Goal: Transaction & Acquisition: Purchase product/service

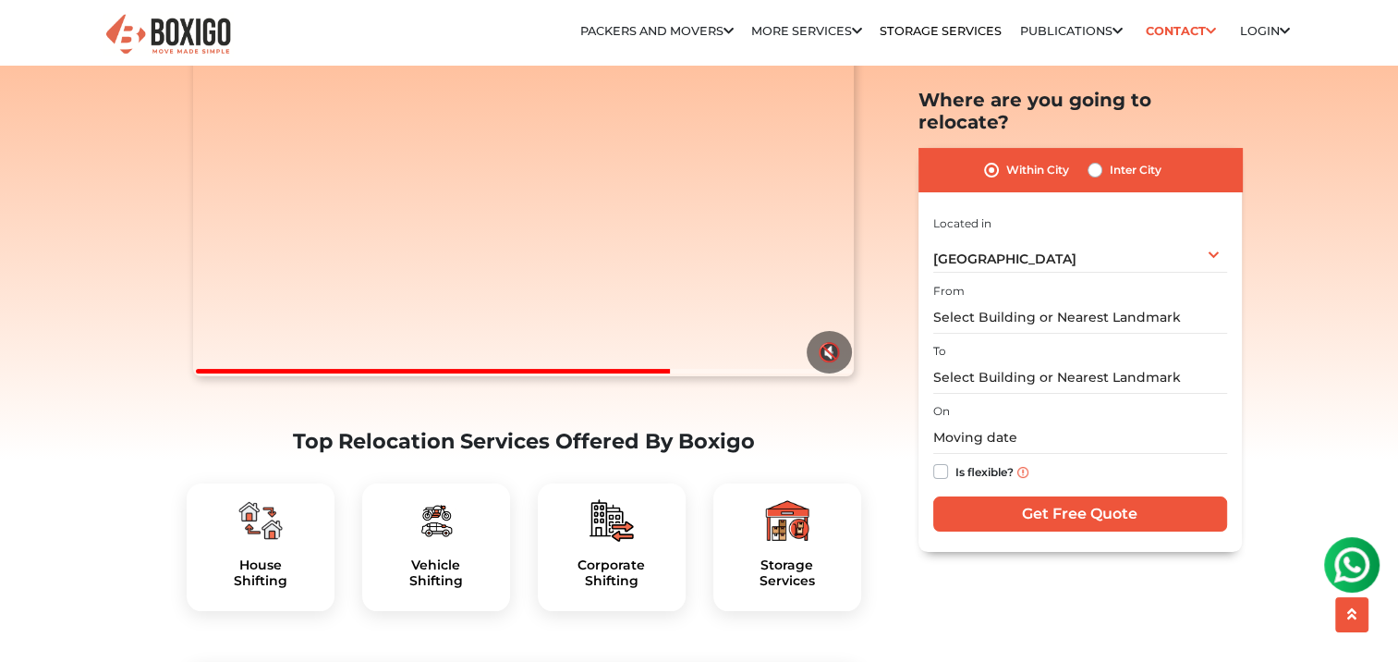
scroll to position [277, 0]
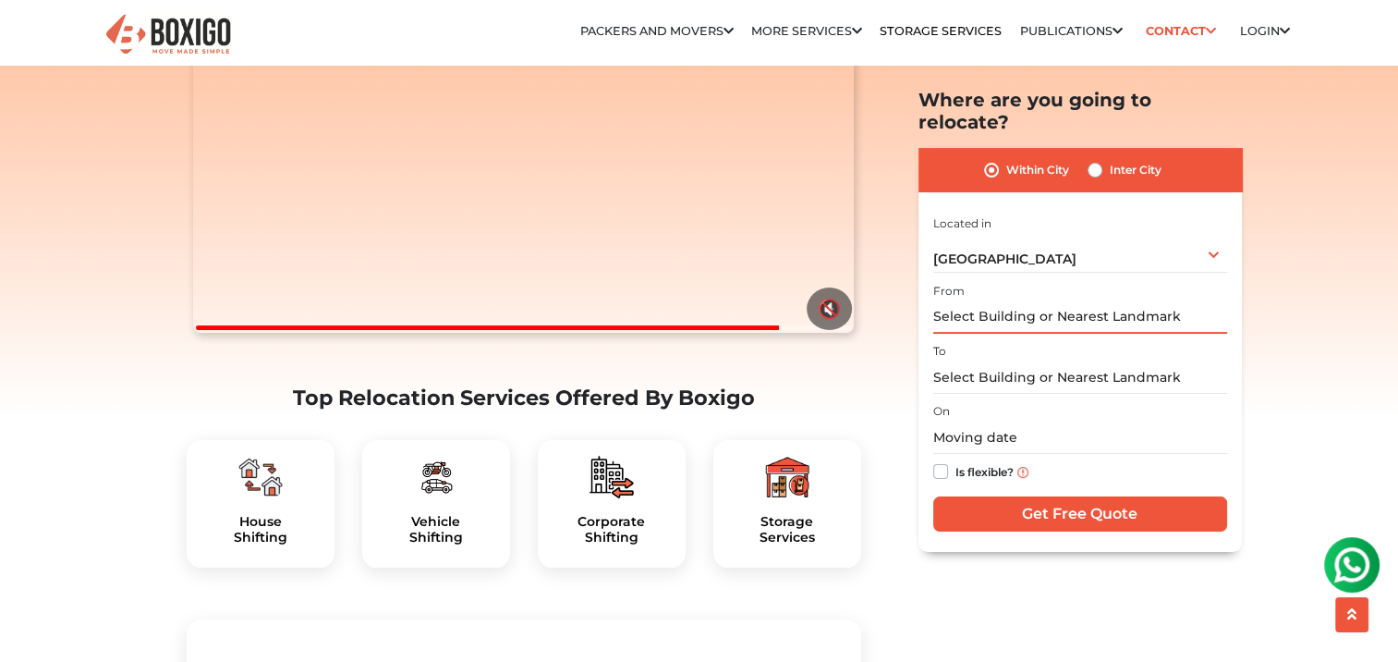
click at [1039, 301] on input "text" at bounding box center [1080, 317] width 294 height 32
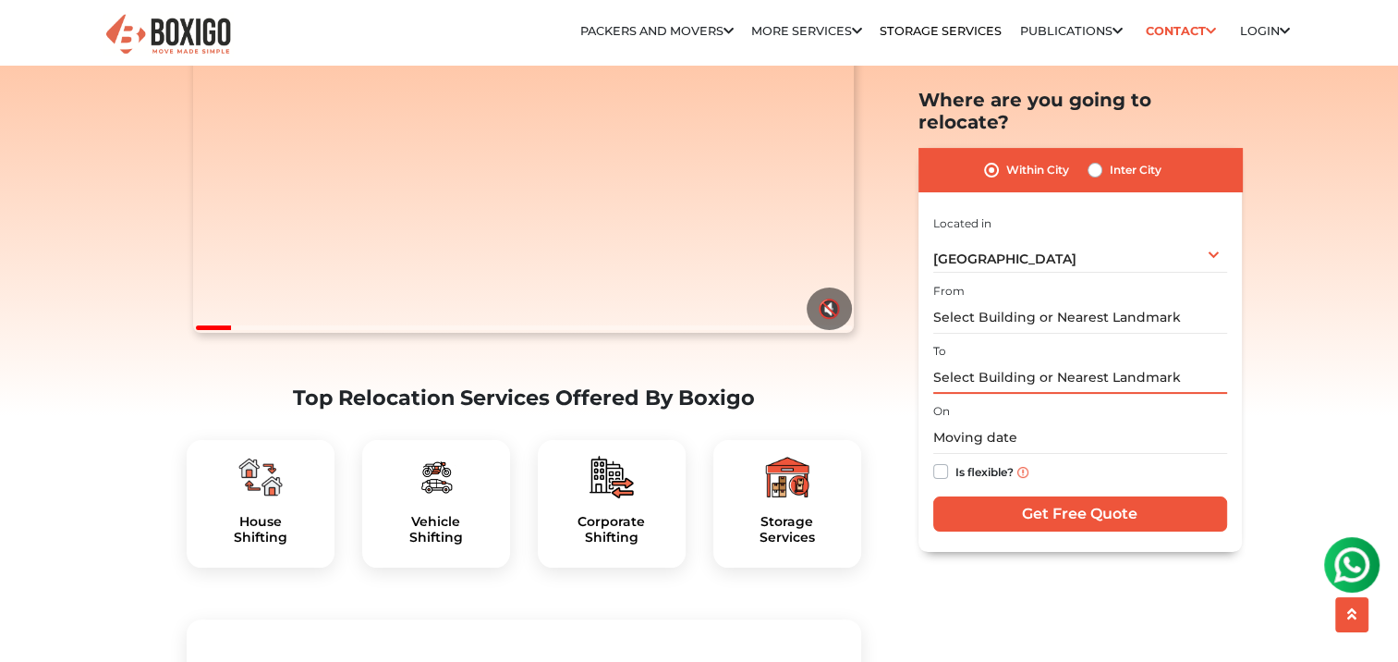
click at [1031, 361] on input "text" at bounding box center [1080, 377] width 294 height 32
click at [1033, 422] on input "text" at bounding box center [1080, 438] width 294 height 32
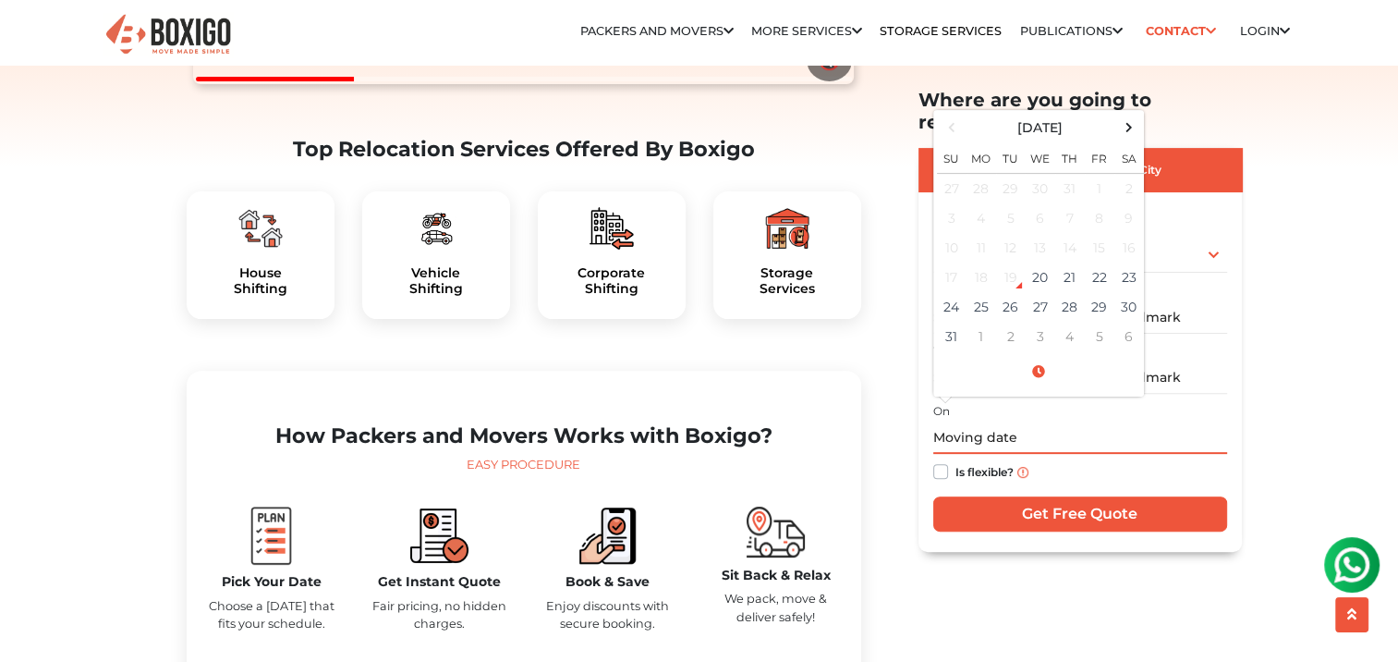
scroll to position [554, 0]
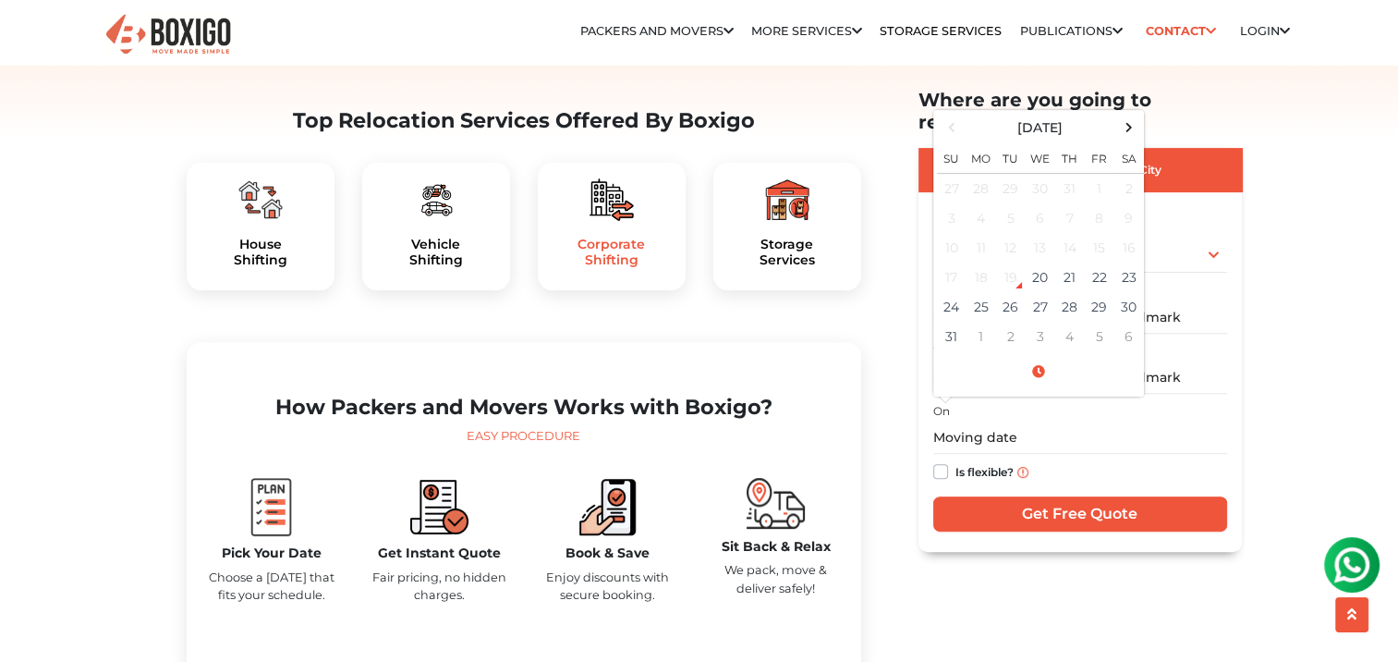
click at [640, 268] on h5 "Corporate Shifting" at bounding box center [612, 252] width 118 height 31
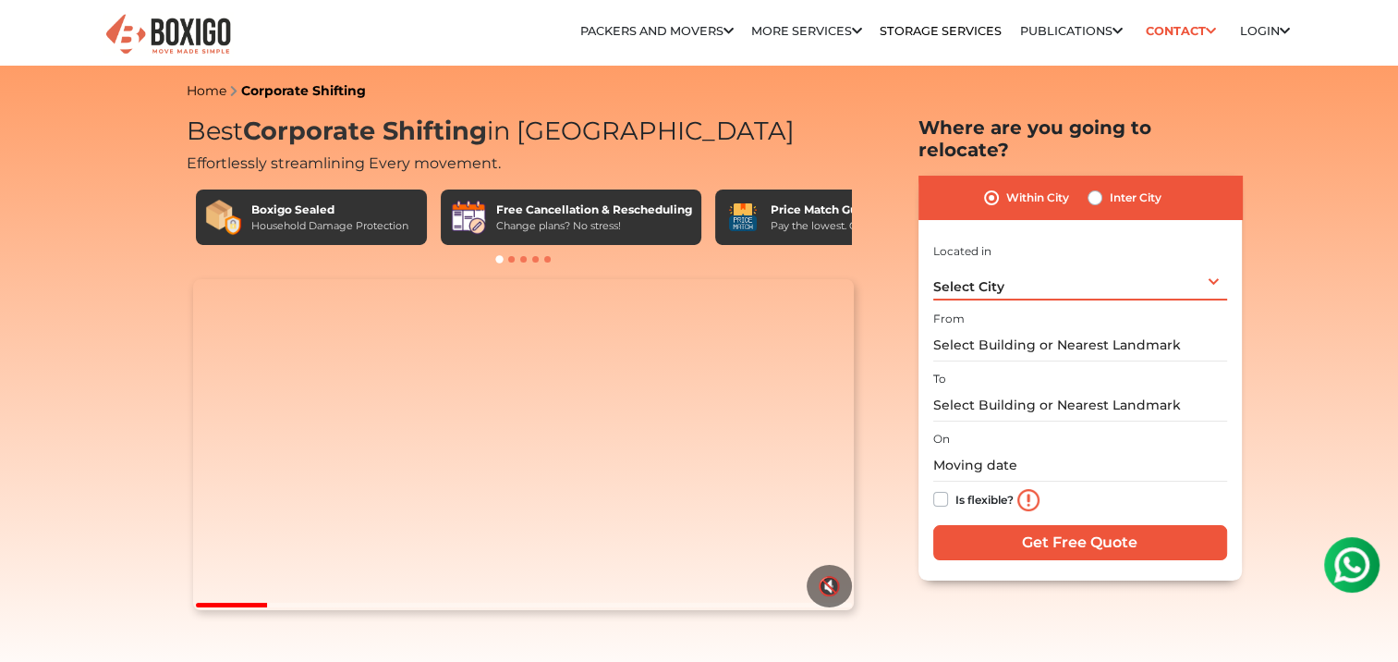
click at [1022, 265] on div "Select City Select City [GEOGRAPHIC_DATA] [GEOGRAPHIC_DATA] [GEOGRAPHIC_DATA] […" at bounding box center [1080, 281] width 294 height 39
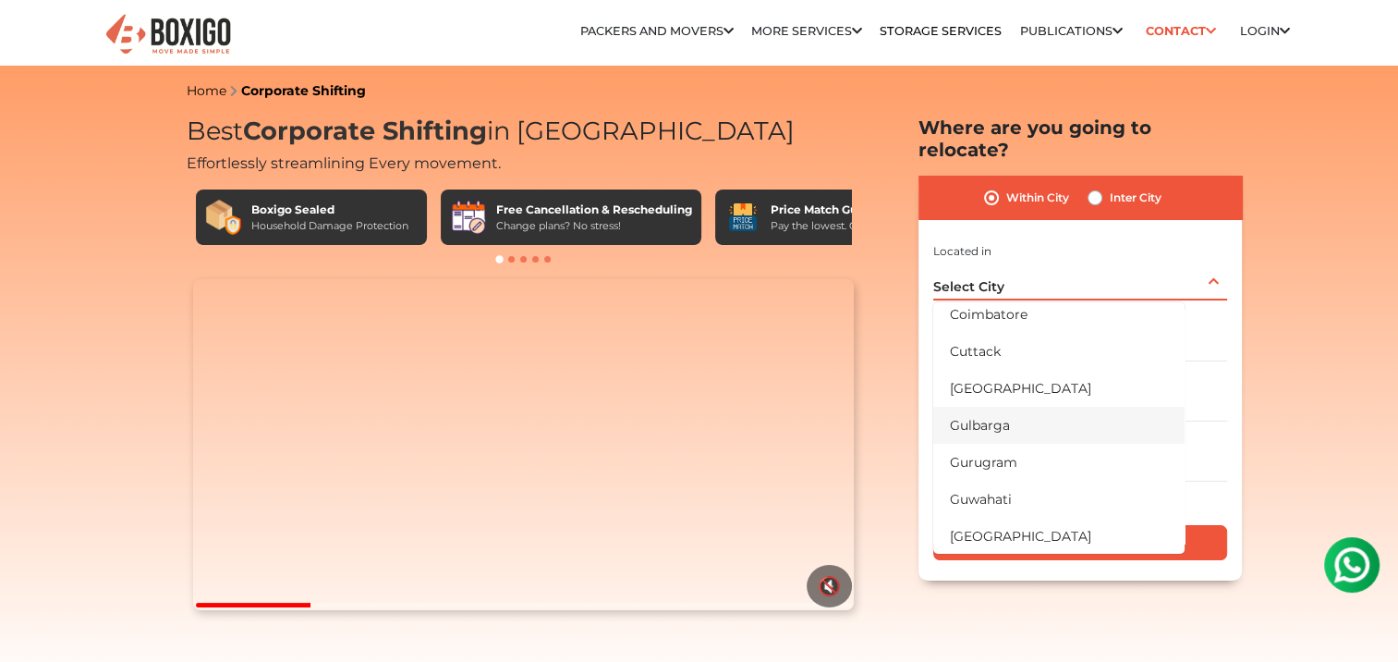
scroll to position [277, 0]
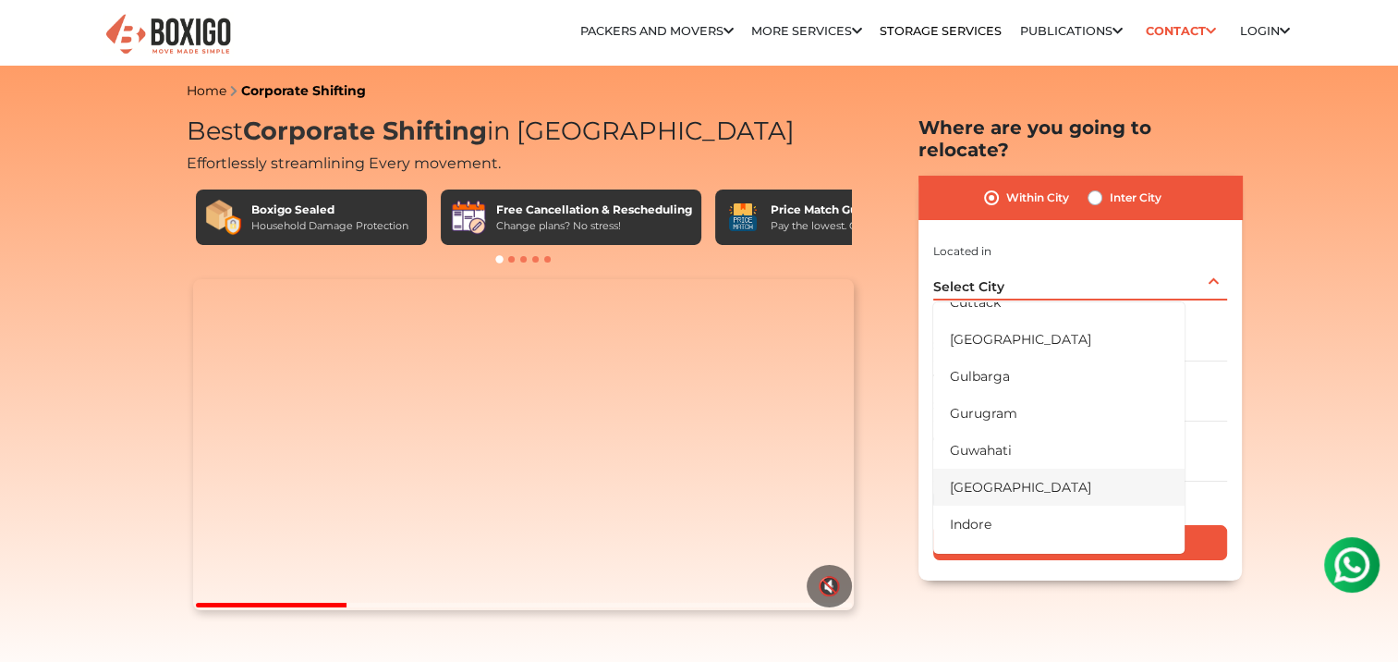
click at [1019, 469] on li "[GEOGRAPHIC_DATA]" at bounding box center [1058, 487] width 251 height 37
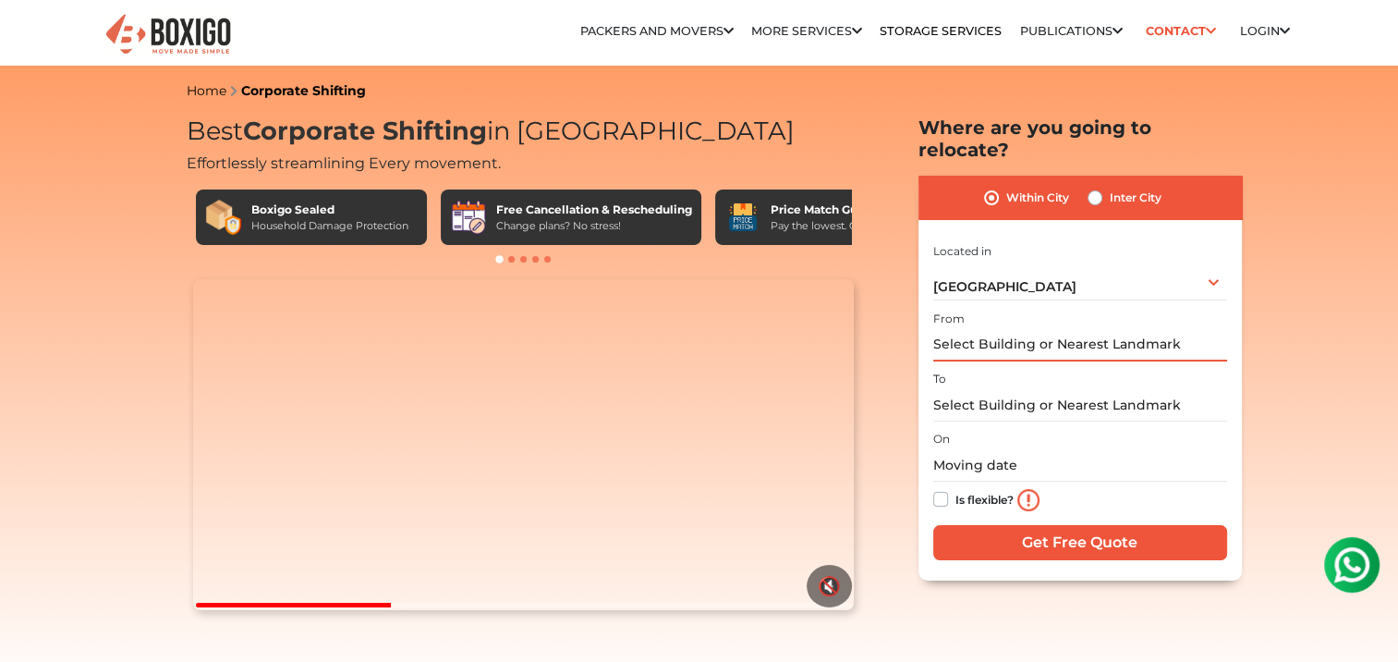
click at [1007, 331] on input "text" at bounding box center [1080, 345] width 294 height 32
type input "DVSC"
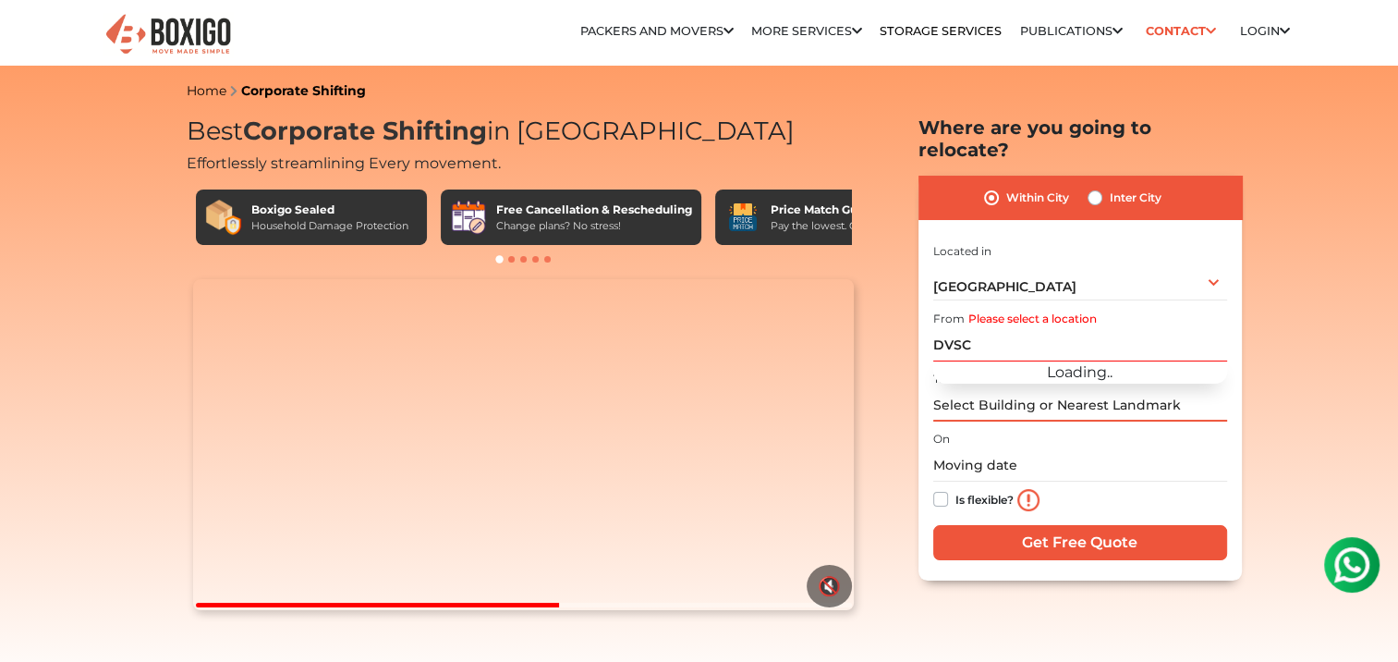
type input "D"
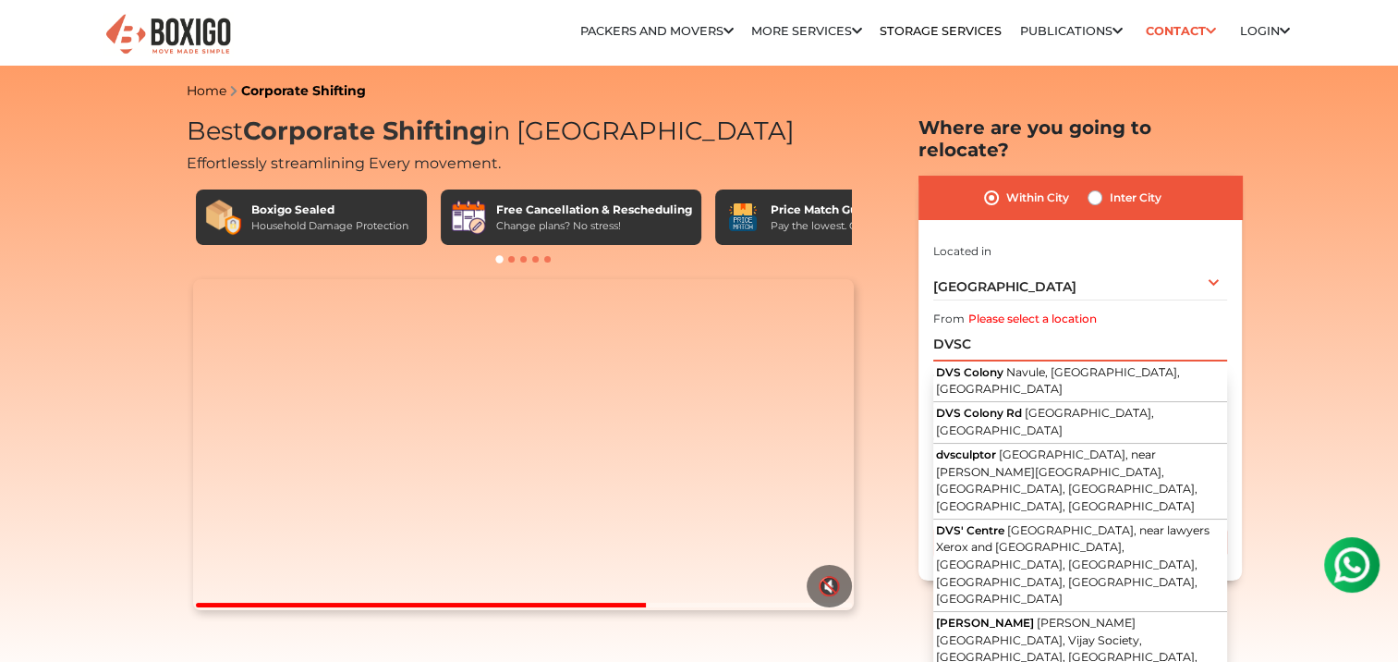
click at [1029, 329] on input "DVSC" at bounding box center [1080, 345] width 294 height 32
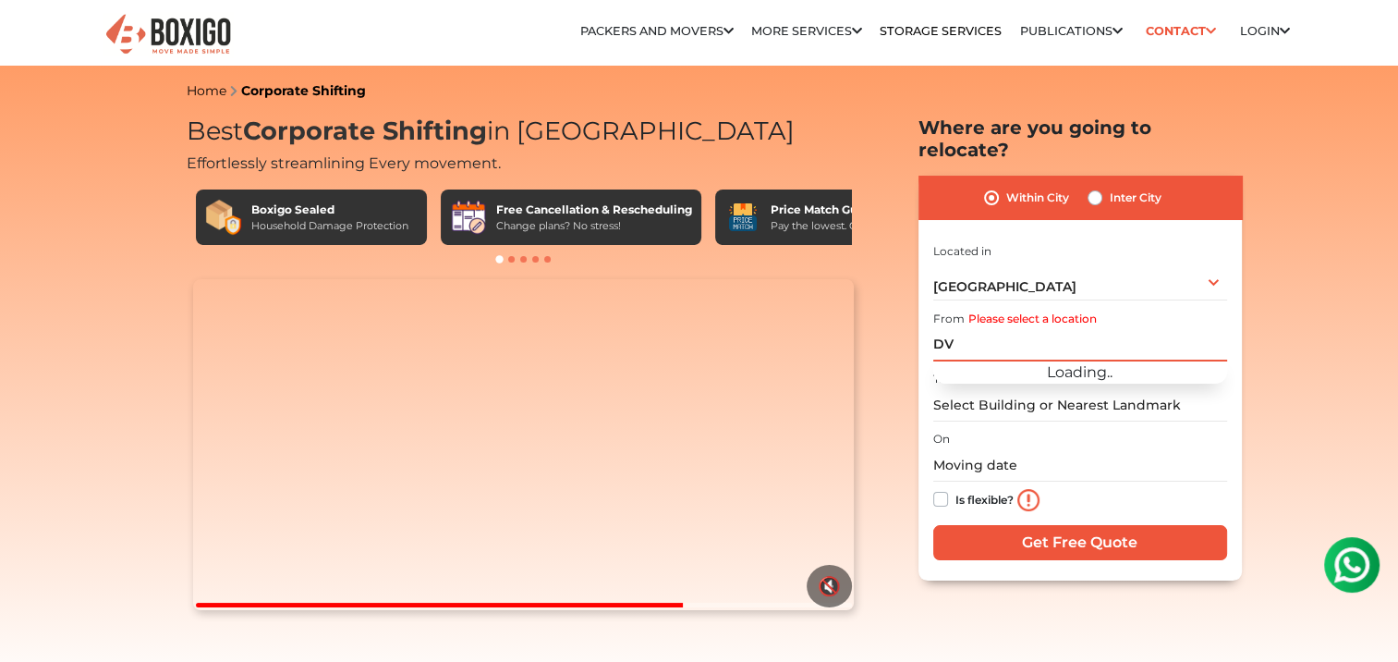
type input "D"
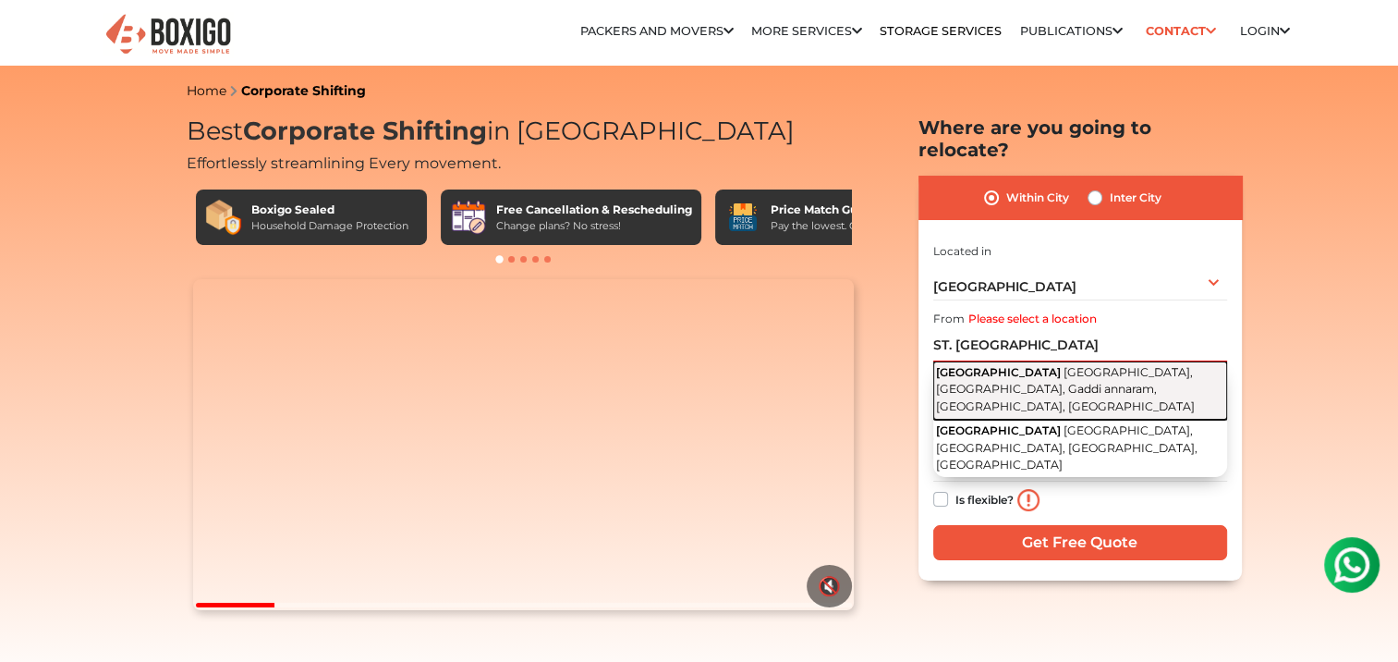
click at [1059, 361] on button "St. John's Regional Seminary Ramanthapur, Pragathi Nagar, Gaddi annaram, Hydera…" at bounding box center [1080, 390] width 294 height 58
type input "St. John's Regional Seminary, Ramanthapur, Pragathi Nagar, Gaddi annaram, Hyder…"
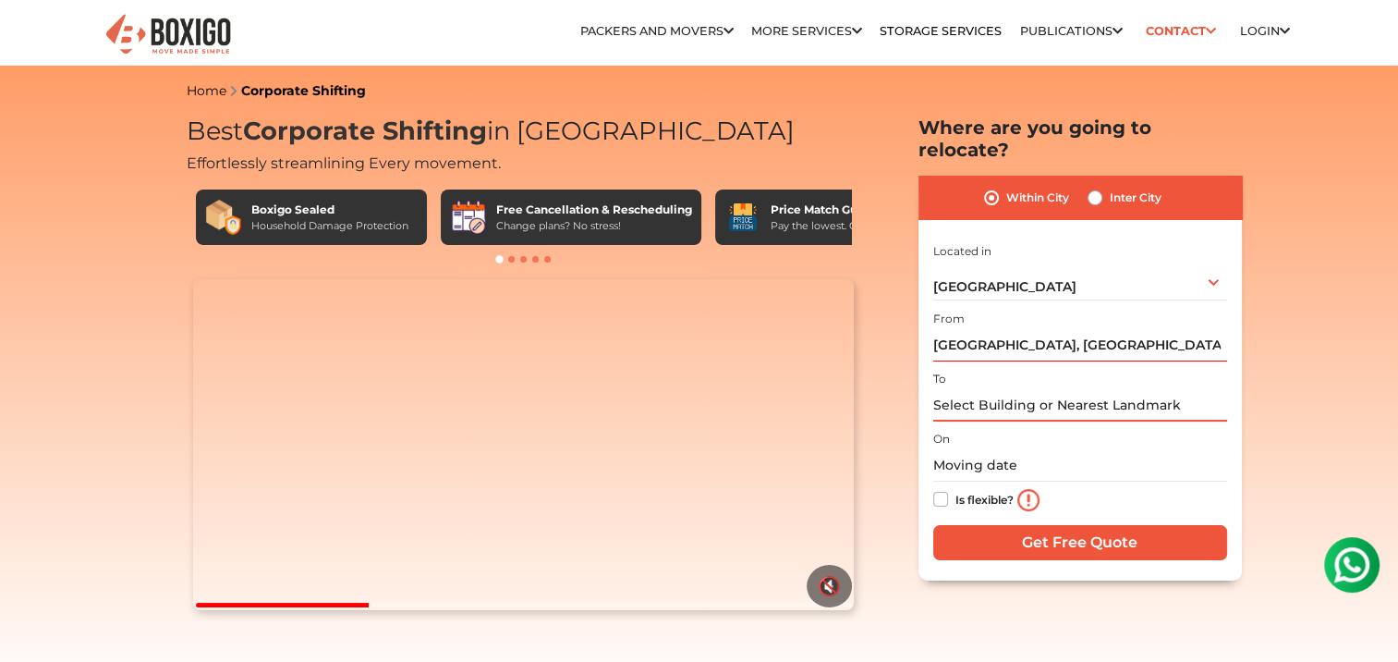
click at [1053, 389] on input "text" at bounding box center [1080, 405] width 294 height 32
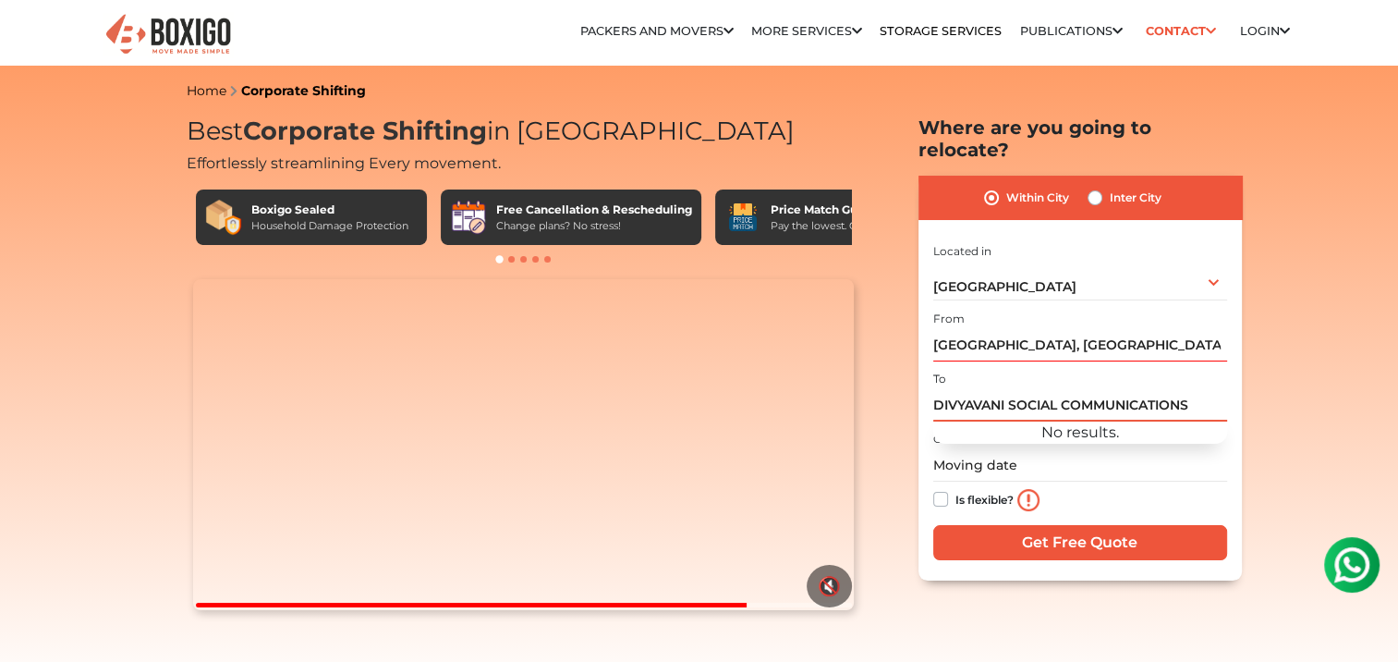
click at [1200, 389] on input "DIVYAVANI SOCIAL COMMUNICATIONS" at bounding box center [1080, 405] width 294 height 32
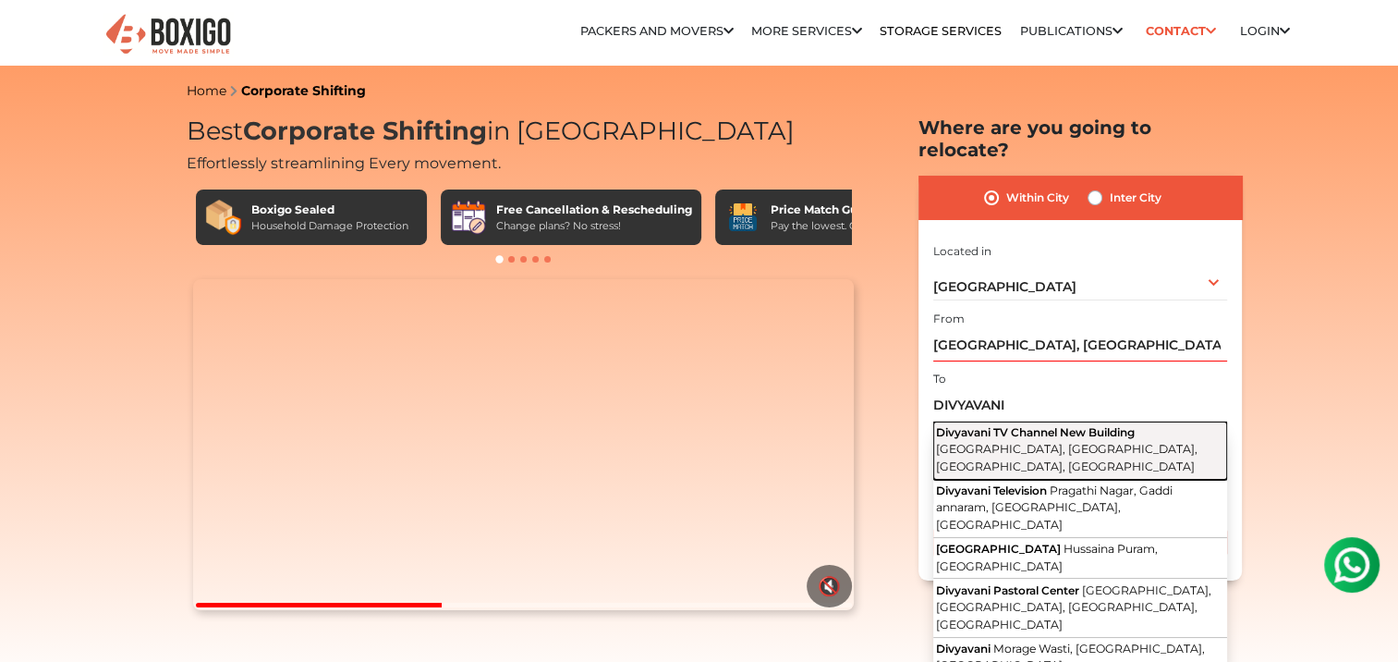
click at [1042, 442] on span "Pragathi Nagar, Ramanthapur, Hyderabad, Telangana" at bounding box center [1067, 457] width 262 height 31
type input "Divyavani TV Channel New Building, Pragathi Nagar, Ramanthapur, Hyderabad, Tela…"
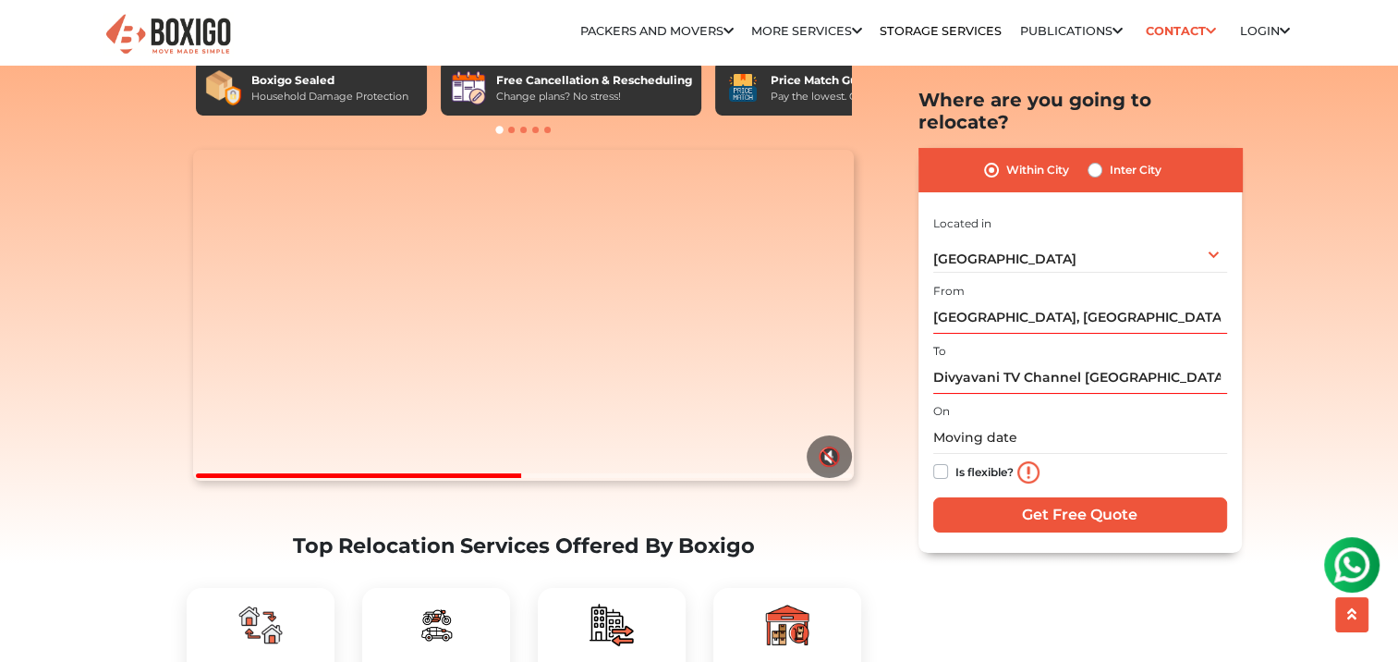
scroll to position [185, 0]
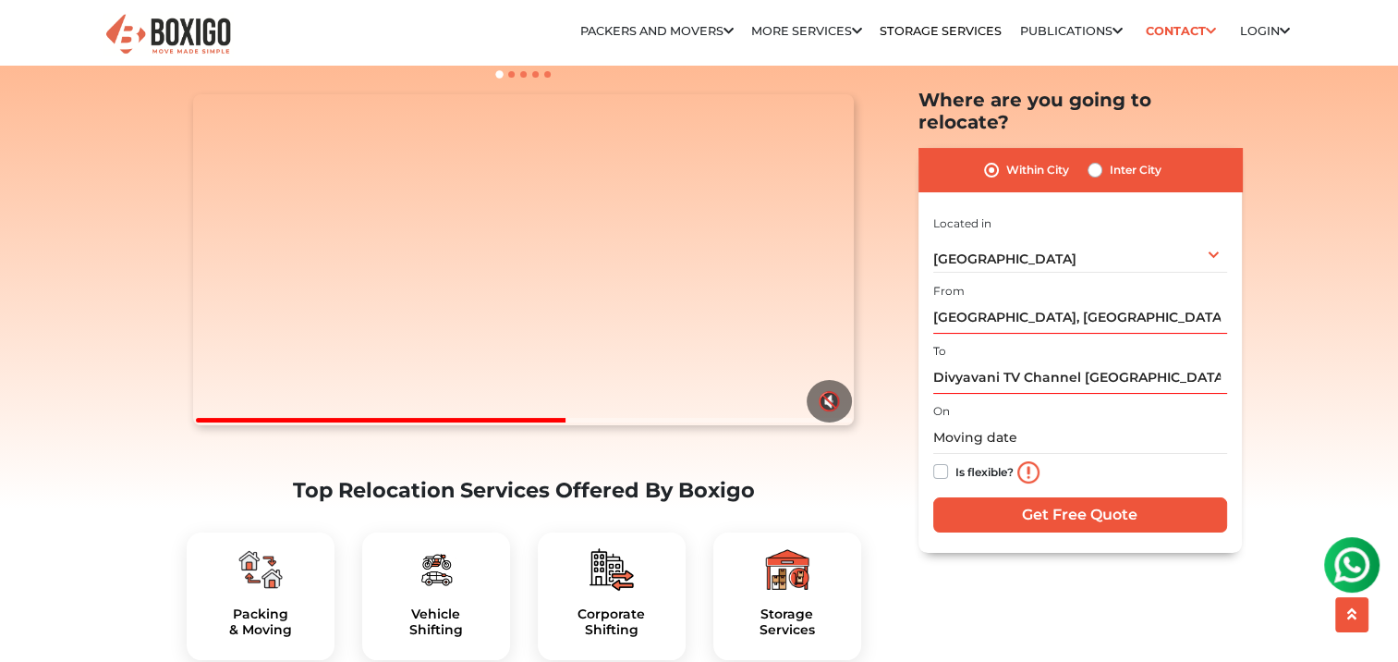
click at [956, 461] on label "Is flexible?" at bounding box center [985, 470] width 58 height 19
click at [940, 461] on input "Is flexible?" at bounding box center [940, 470] width 15 height 18
checkbox input "true"
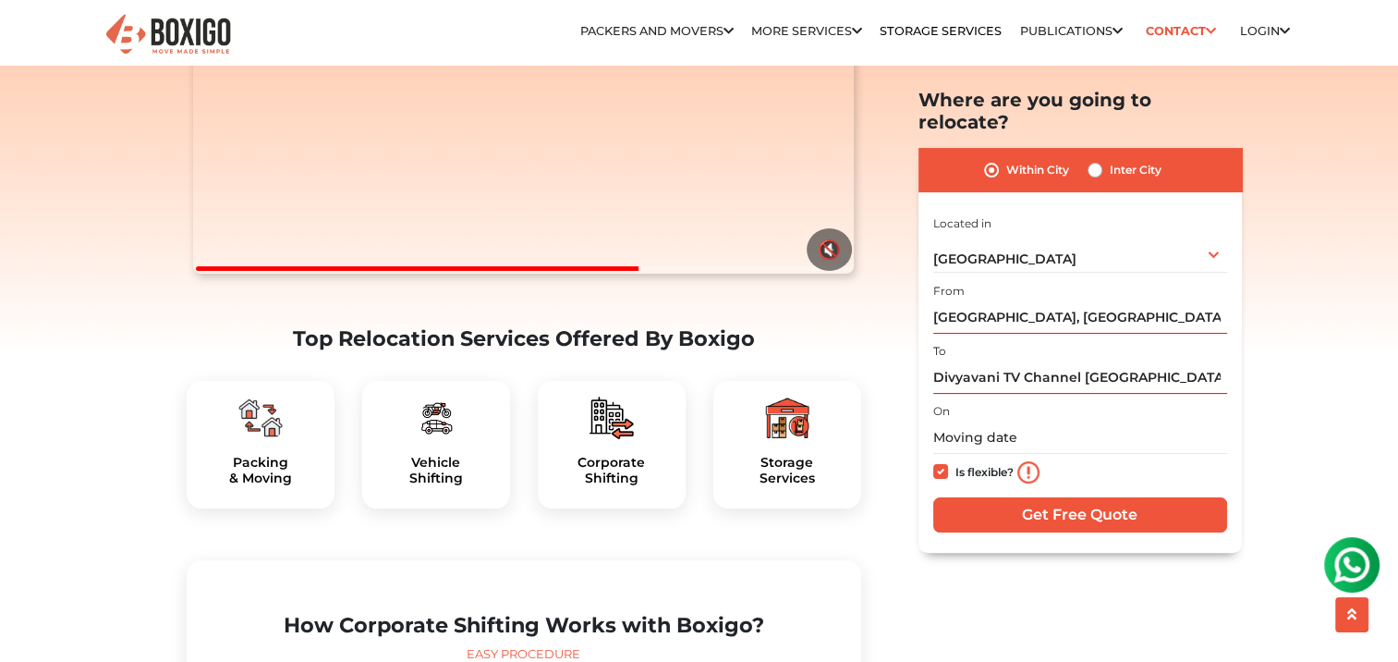
scroll to position [370, 0]
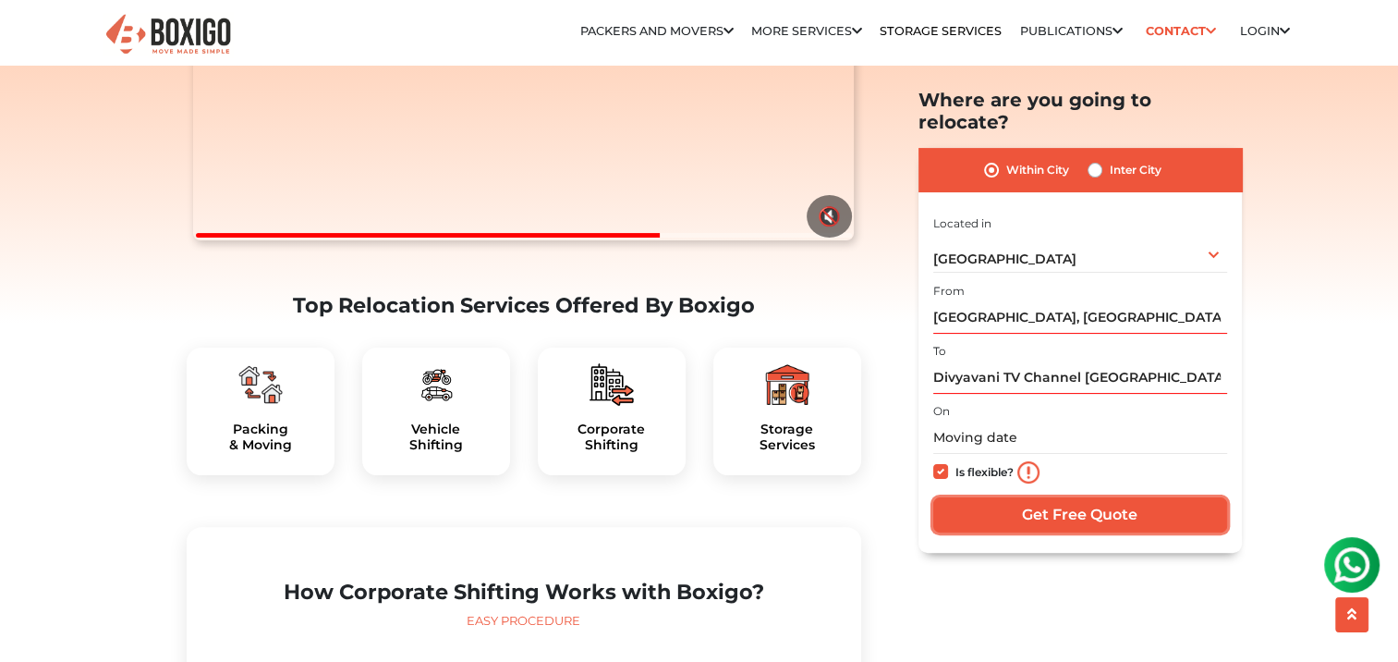
click at [1081, 497] on input "Get Free Quote" at bounding box center [1080, 514] width 294 height 35
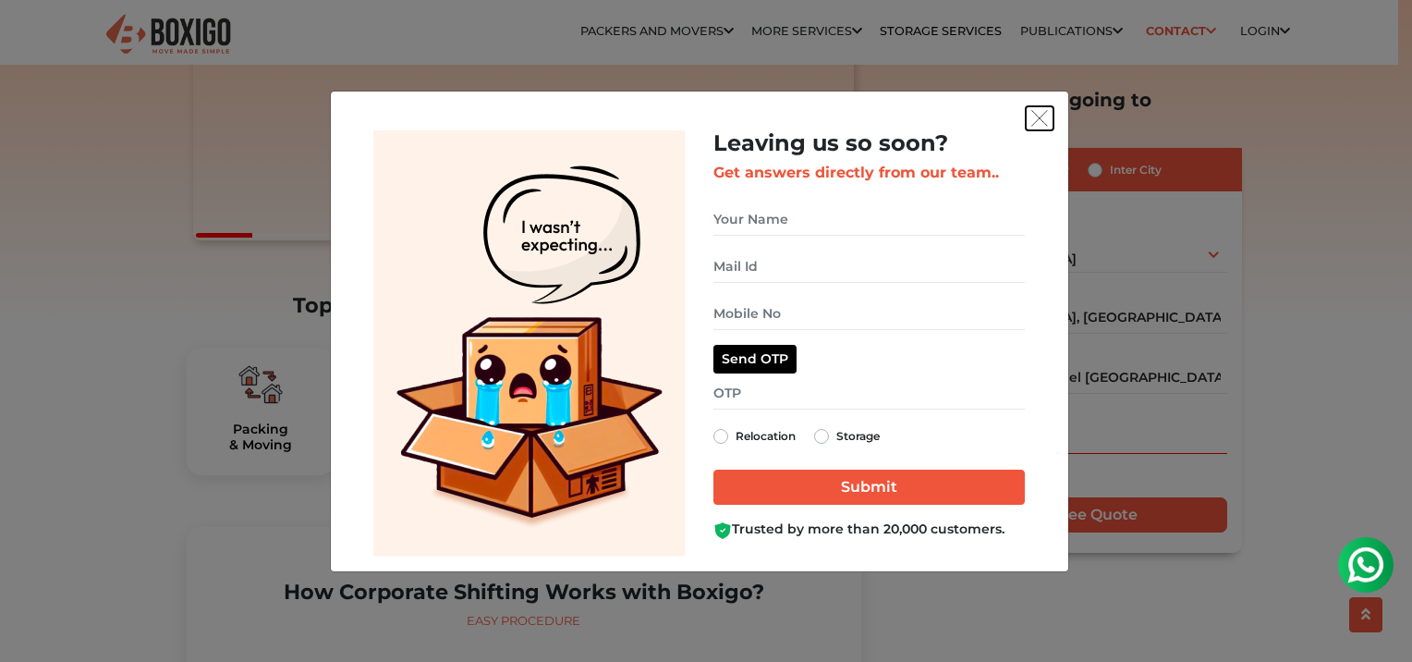
click at [1038, 118] on img "get free quote dialog" at bounding box center [1039, 118] width 17 height 17
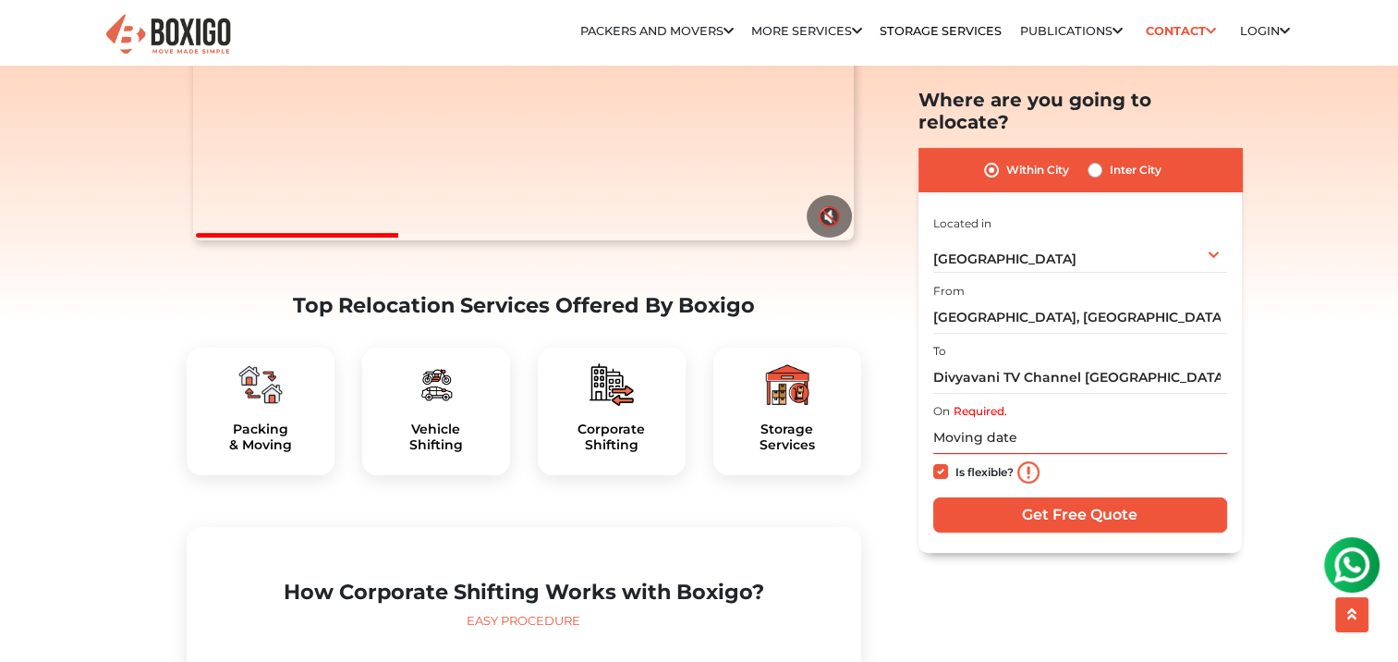
scroll to position [277, 0]
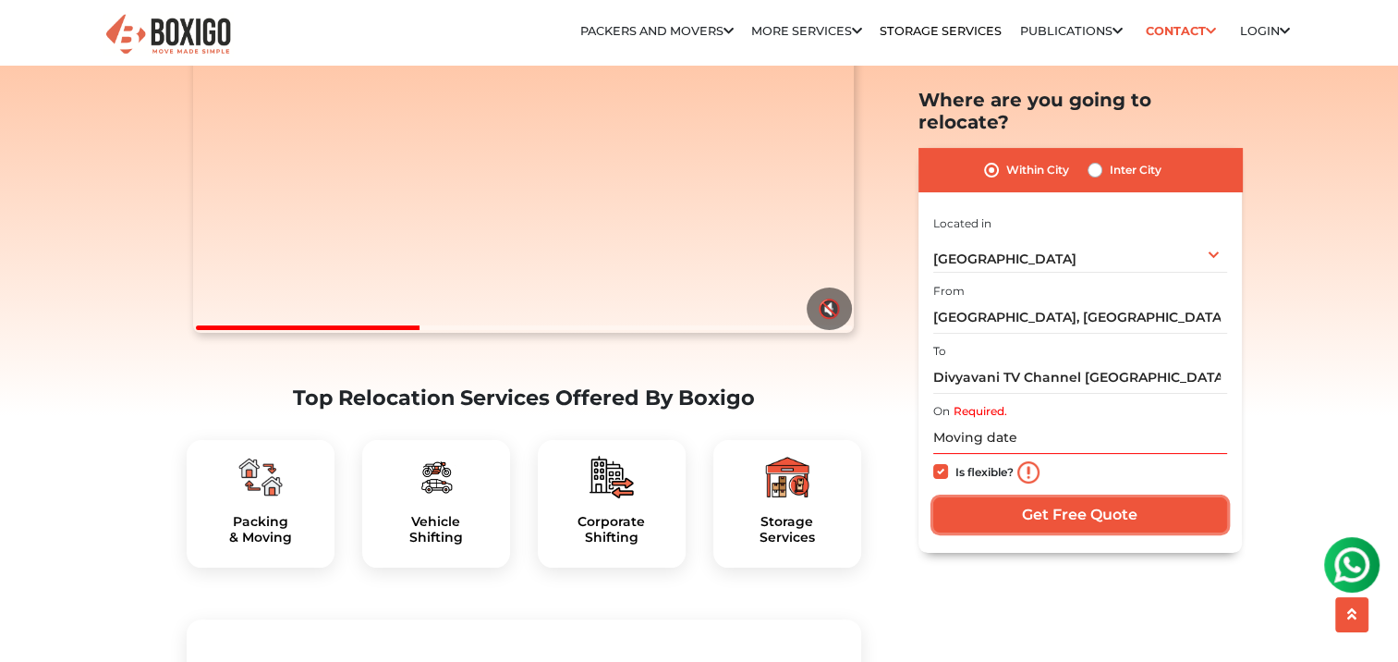
click at [1083, 504] on input "Get Free Quote" at bounding box center [1080, 514] width 294 height 35
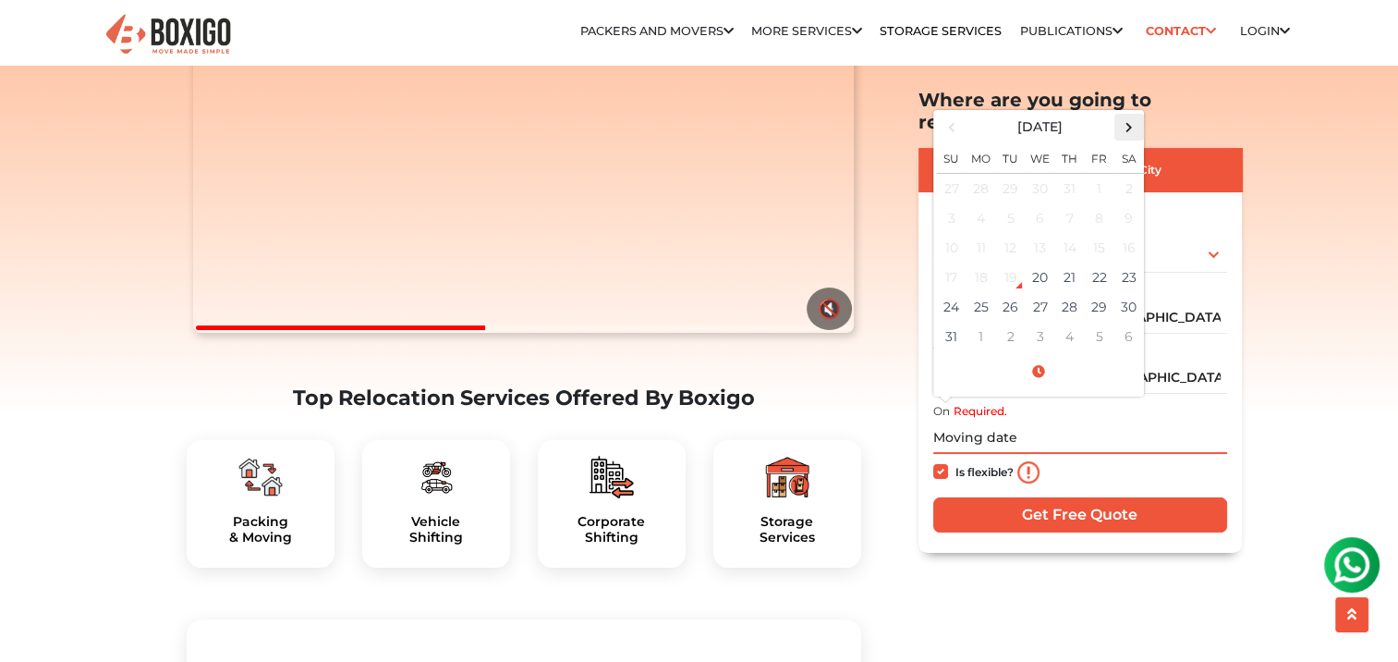
click at [1130, 115] on span at bounding box center [1128, 127] width 25 height 25
click at [1044, 233] on td "15" at bounding box center [1041, 248] width 30 height 30
type input "10/15/2025 12:00 AM"
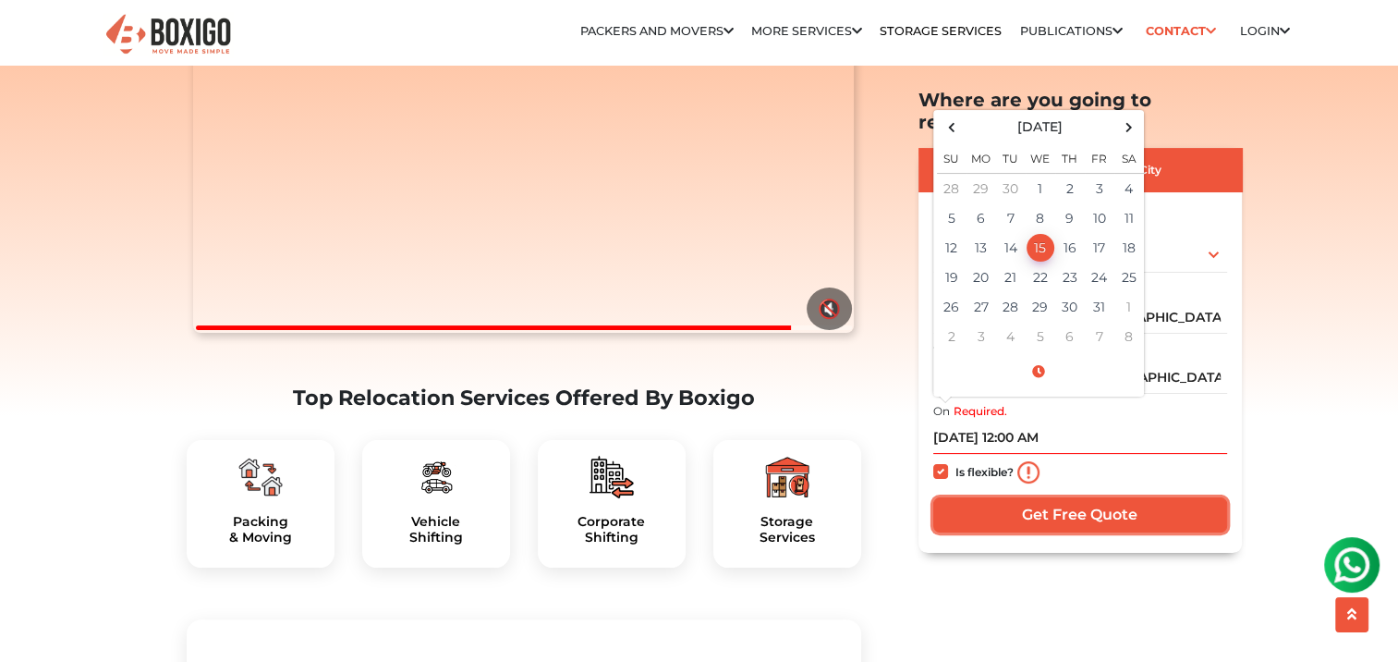
click at [999, 499] on input "Get Free Quote" at bounding box center [1080, 514] width 294 height 35
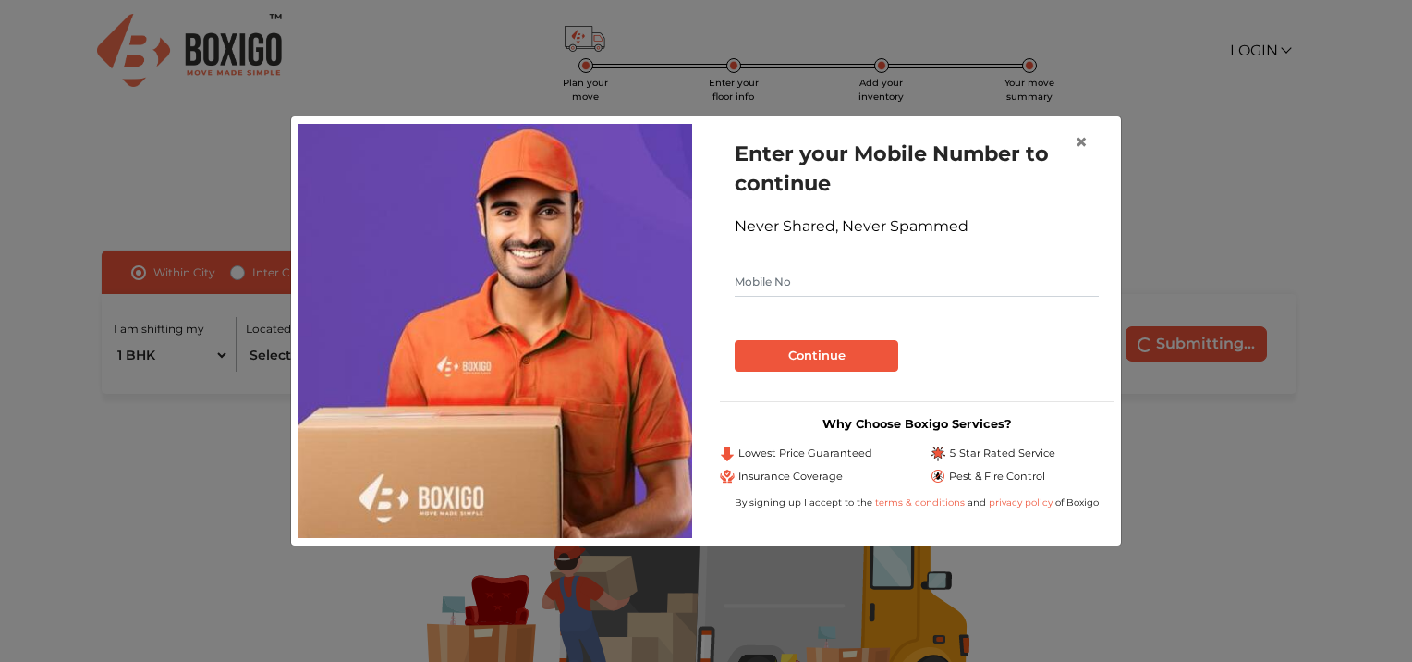
click at [794, 282] on input "text" at bounding box center [917, 282] width 364 height 30
click at [870, 284] on input "text" at bounding box center [917, 282] width 364 height 30
type input "8019641828"
click at [834, 353] on button "Continue" at bounding box center [817, 355] width 164 height 31
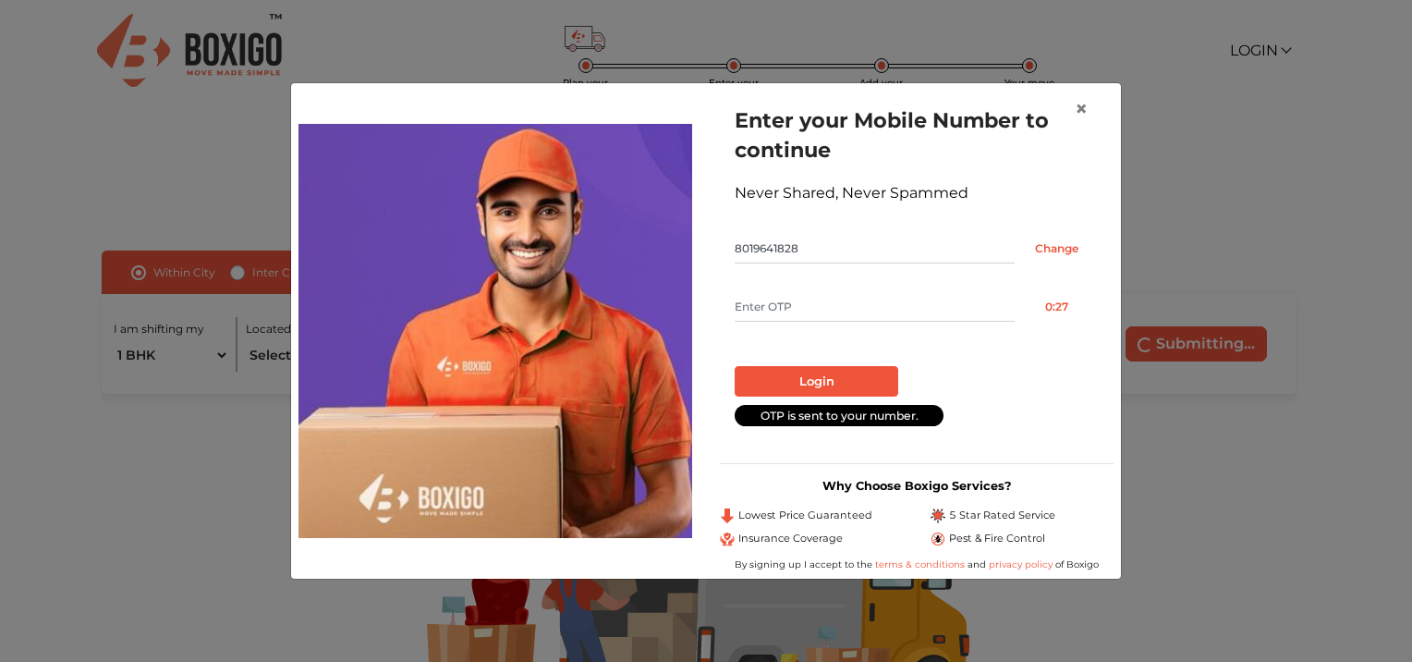
click at [829, 313] on input "text" at bounding box center [875, 307] width 280 height 30
type input "2203"
click at [876, 372] on button "Login" at bounding box center [817, 381] width 164 height 31
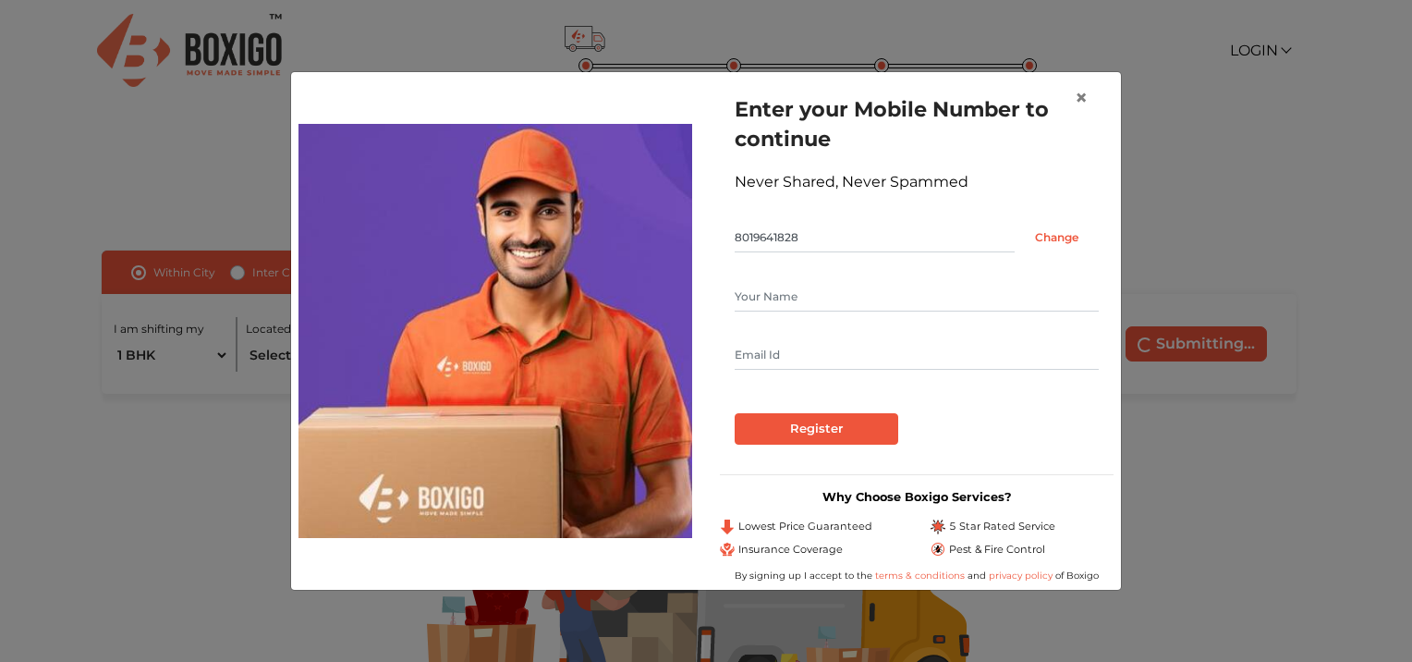
click at [787, 298] on input "text" at bounding box center [917, 297] width 364 height 30
type input "e"
click at [799, 302] on input "EXECITIVE aSST." at bounding box center [917, 297] width 364 height 30
type input "EXECITIVE ASST."
click at [761, 355] on input "text" at bounding box center [917, 355] width 364 height 30
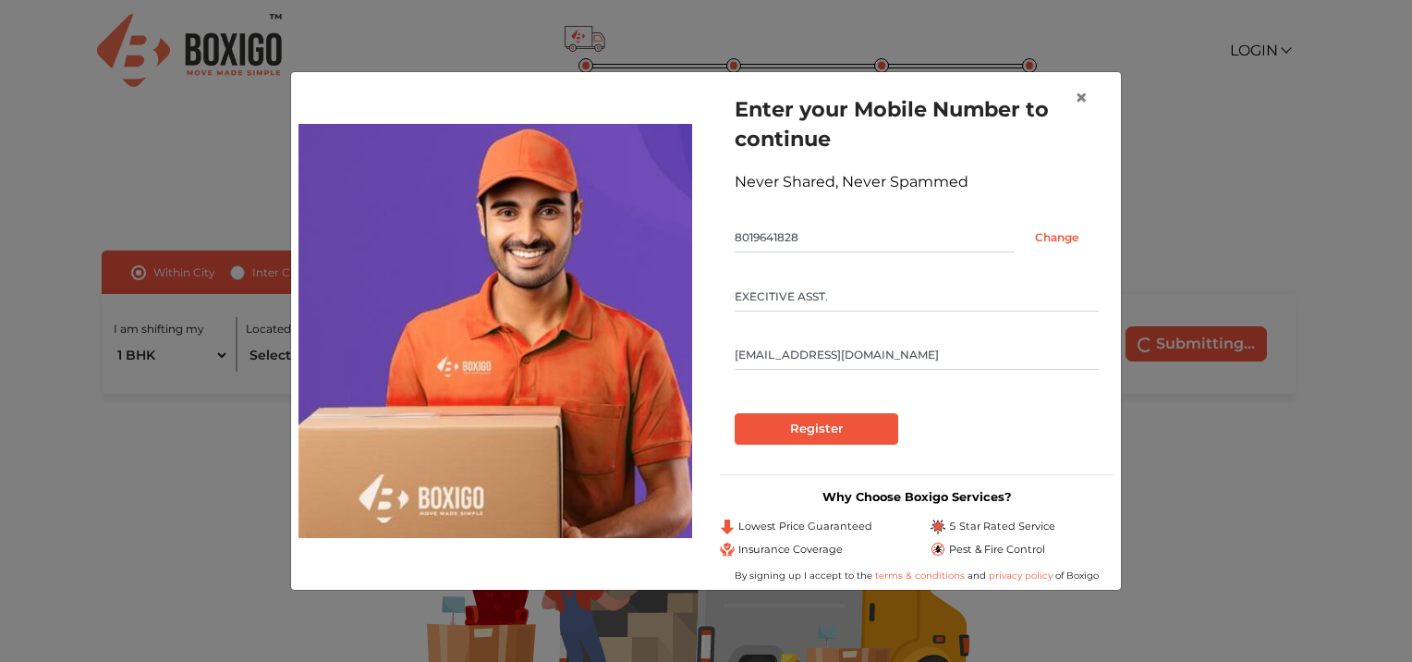
type input "[EMAIL_ADDRESS][DOMAIN_NAME]"
click at [864, 434] on input "Register" at bounding box center [817, 428] width 164 height 31
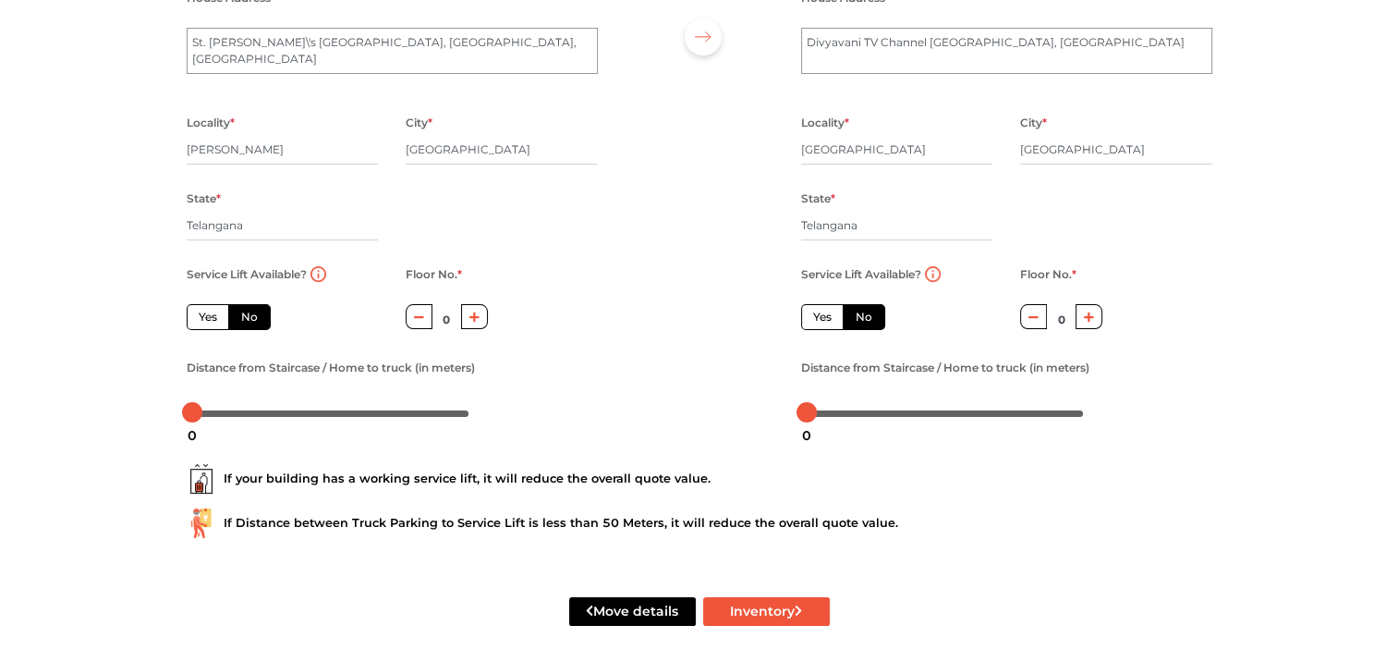
scroll to position [216, 0]
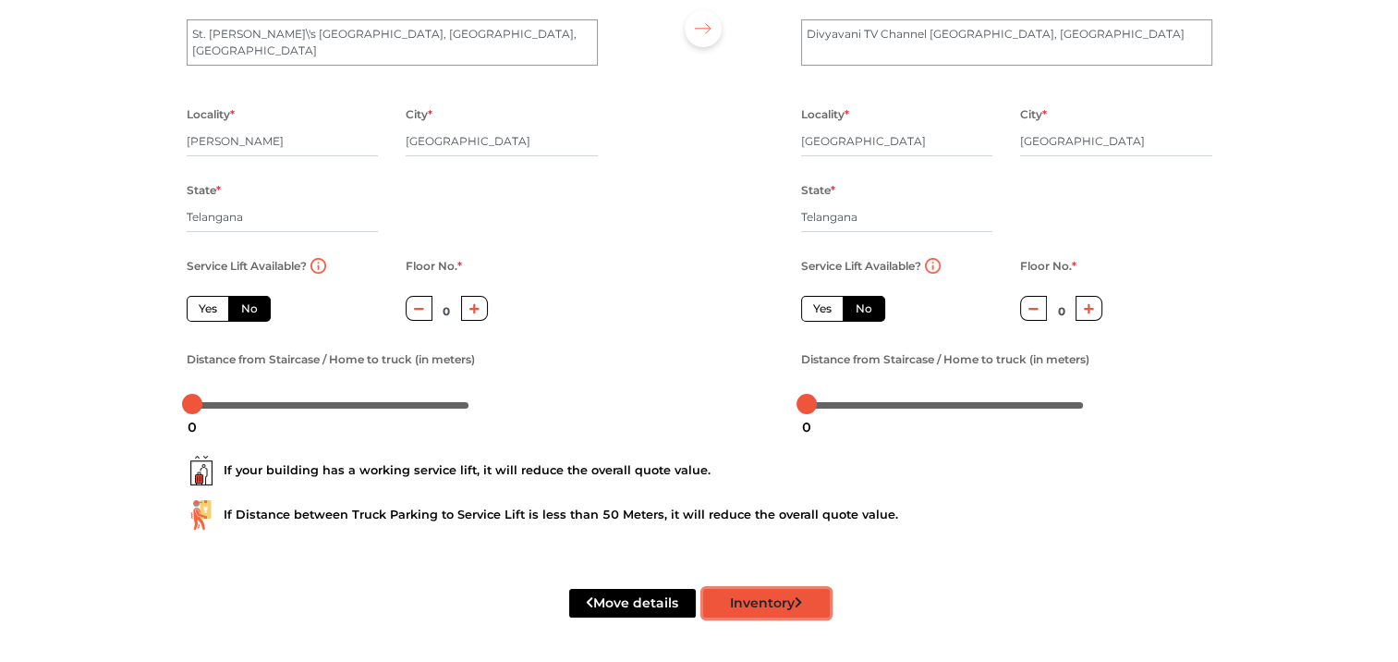
click at [770, 604] on button "Inventory" at bounding box center [766, 603] width 127 height 29
radio input "true"
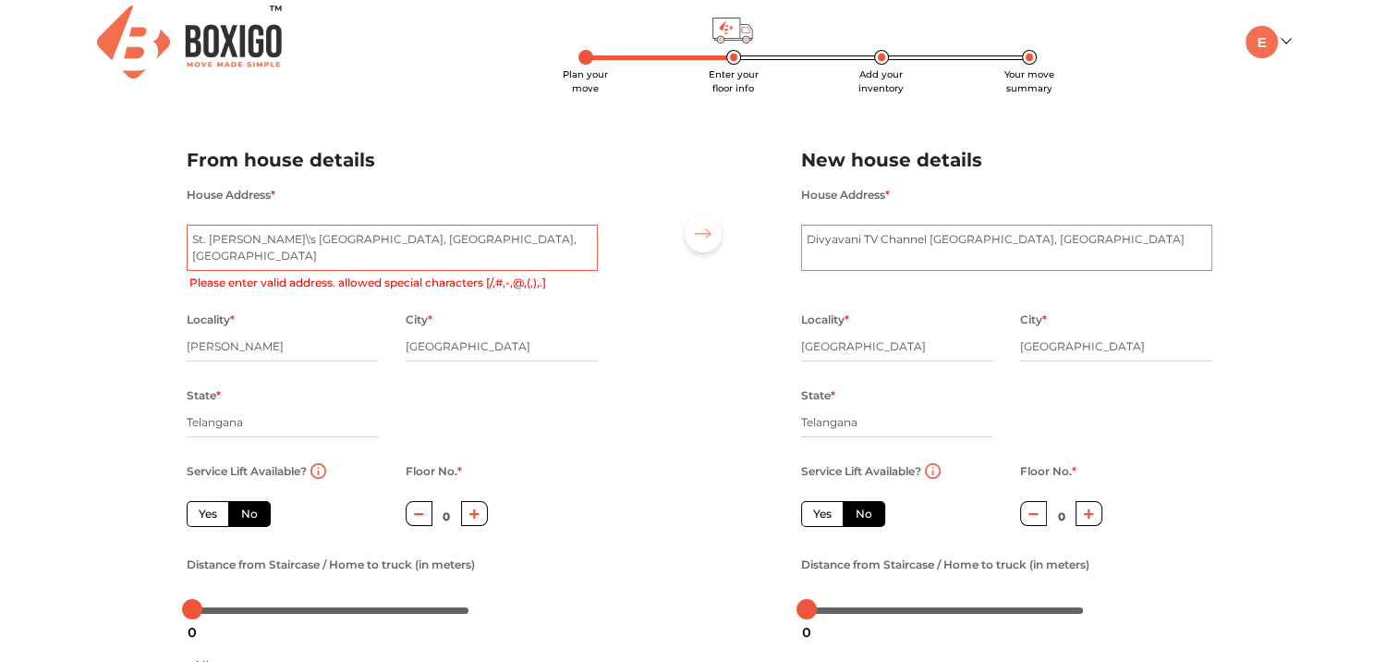
scroll to position [0, 0]
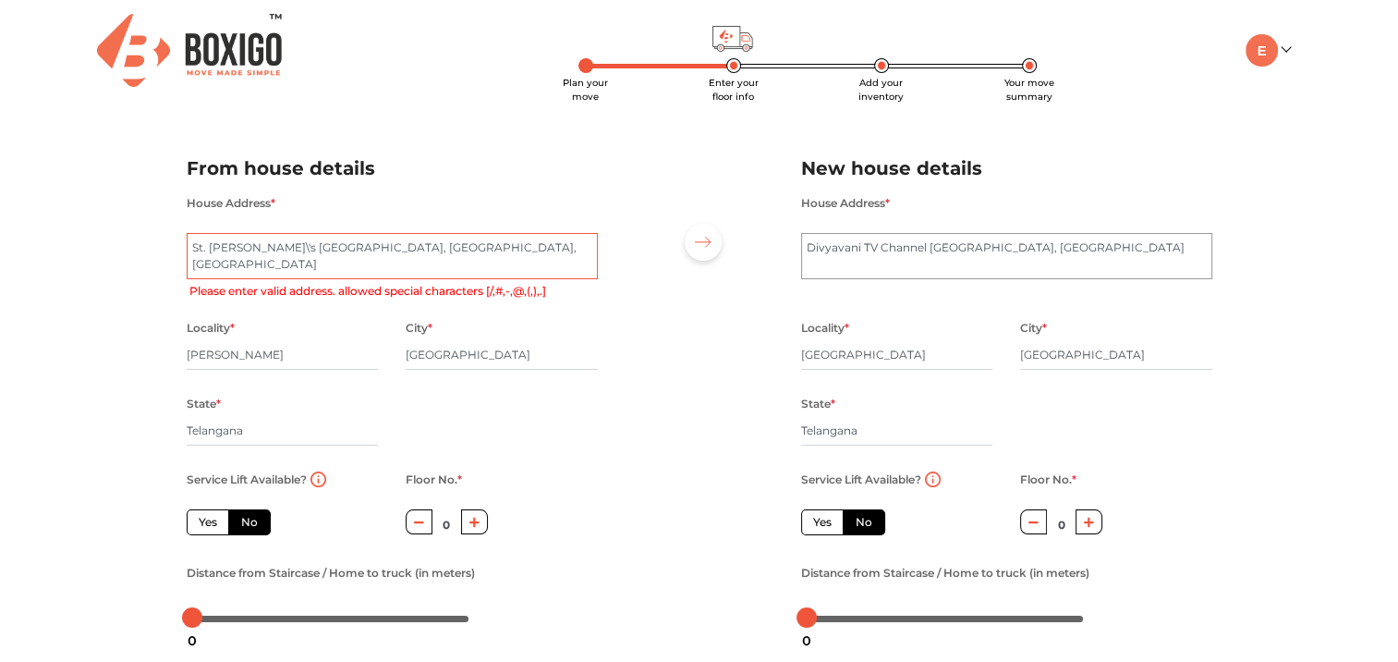
click at [357, 259] on textarea "St. [PERSON_NAME]\'s [GEOGRAPHIC_DATA], [GEOGRAPHIC_DATA], [GEOGRAPHIC_DATA]" at bounding box center [392, 256] width 411 height 46
drag, startPoint x: 353, startPoint y: 244, endPoint x: 553, endPoint y: 249, distance: 199.7
click at [553, 249] on textarea "St. [PERSON_NAME]\'s [GEOGRAPHIC_DATA], [GEOGRAPHIC_DATA], [GEOGRAPHIC_DATA]" at bounding box center [392, 256] width 411 height 46
type textarea "[GEOGRAPHIC_DATA][PERSON_NAME]"
radio input "true"
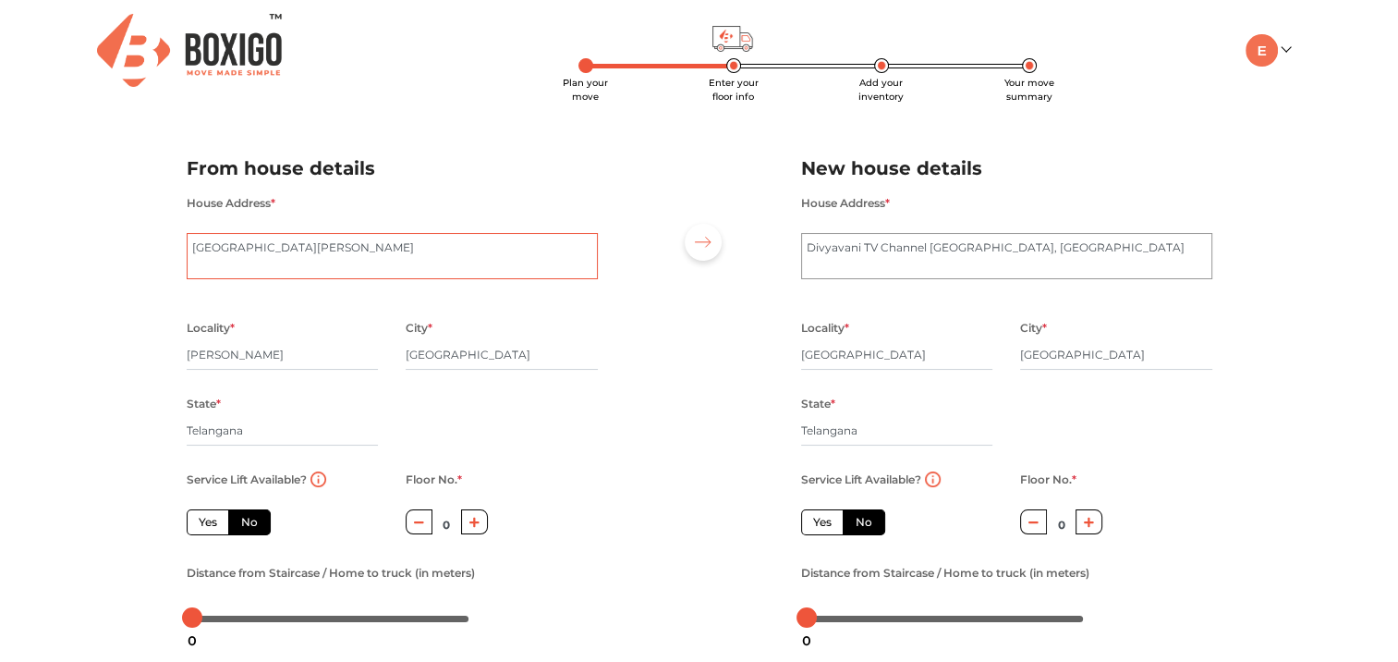
type textarea "[GEOGRAPHIC_DATA][PERSON_NAME]"
radio input "true"
click at [491, 295] on label "Please enter valid address. allowed special characters [/,#,-,@,(,),.]" at bounding box center [367, 291] width 357 height 17
click at [457, 251] on textarea "St. [PERSON_NAME]\'s [GEOGRAPHIC_DATA], [GEOGRAPHIC_DATA], [GEOGRAPHIC_DATA]" at bounding box center [392, 256] width 411 height 46
type textarea "[GEOGRAPHIC_DATA], [GEOGRAPHIC_DATA], [GEOGRAPHIC_DATA]"
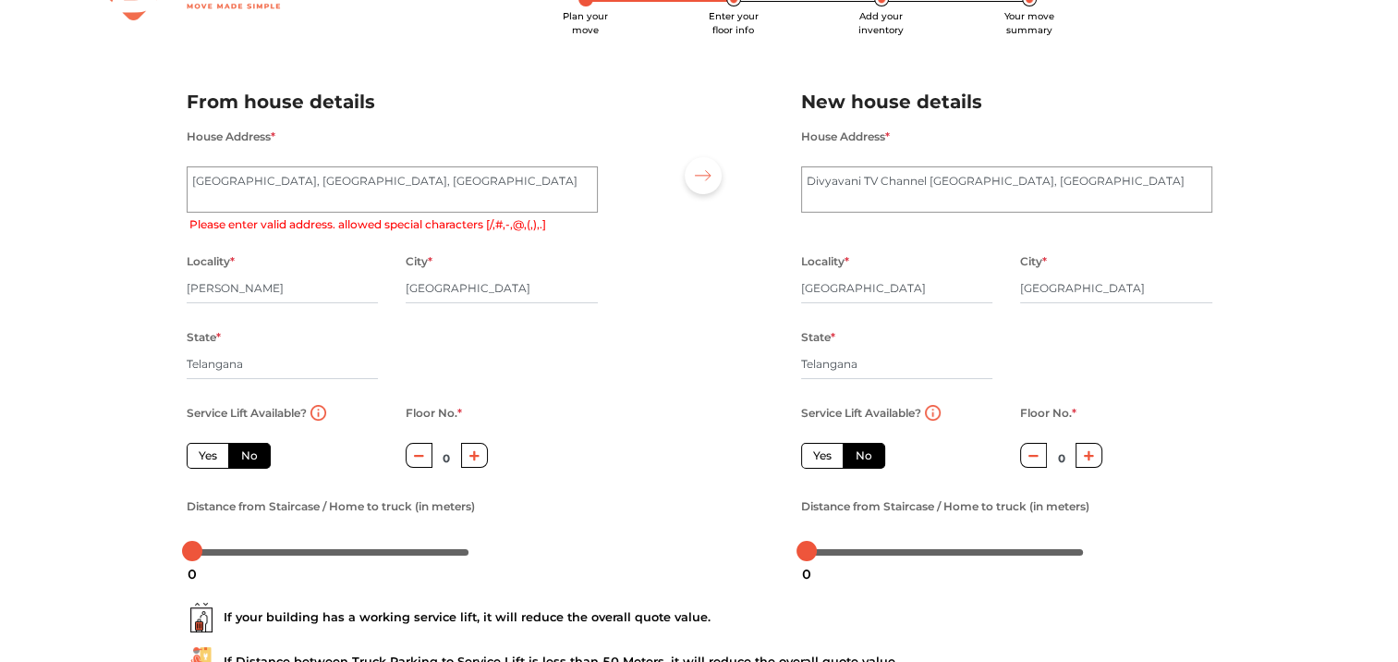
scroll to position [216, 0]
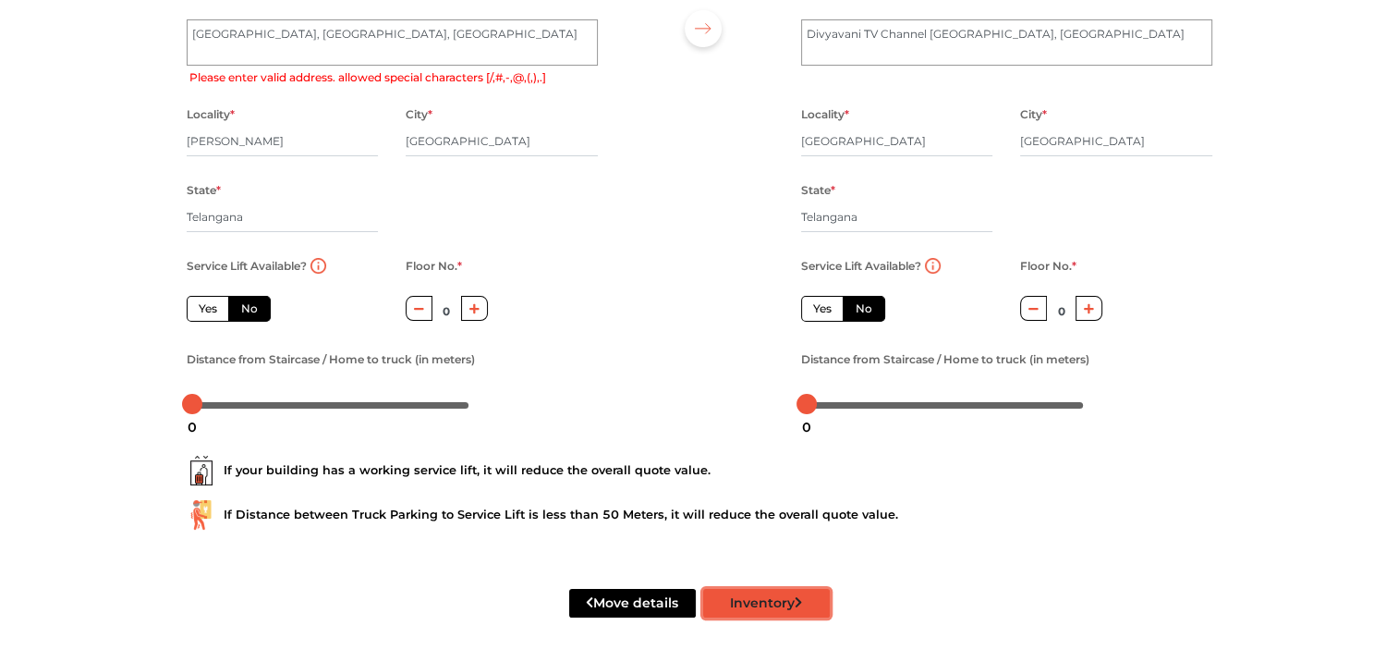
click at [742, 608] on button "Inventory" at bounding box center [766, 603] width 127 height 29
radio input "true"
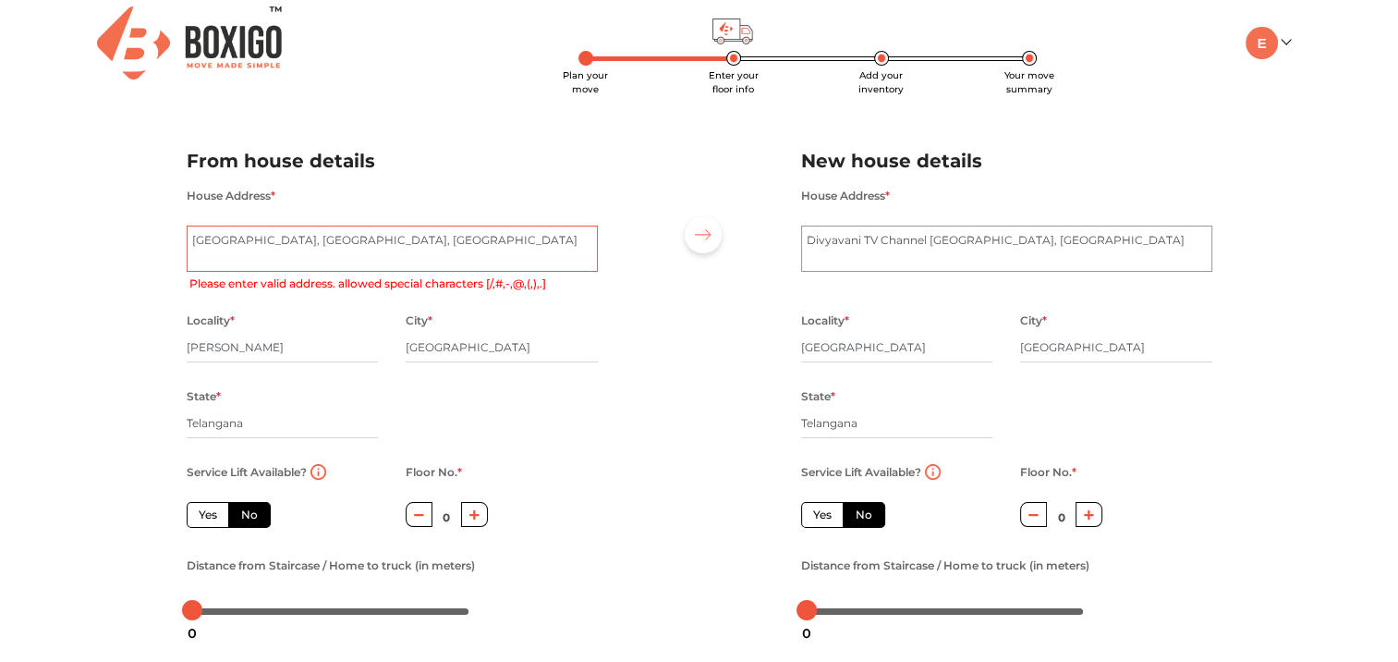
scroll to position [0, 0]
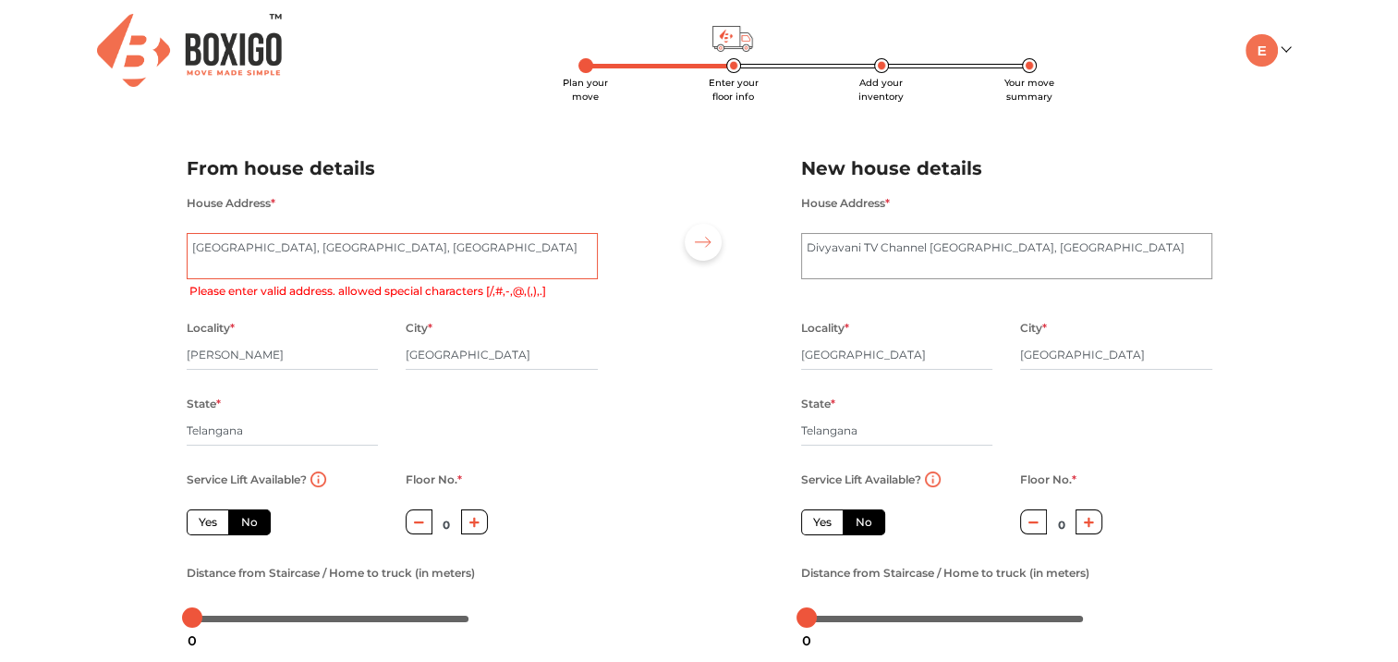
click at [237, 244] on textarea "St. [PERSON_NAME]\'s [GEOGRAPHIC_DATA], [GEOGRAPHIC_DATA], [GEOGRAPHIC_DATA]" at bounding box center [392, 256] width 411 height 46
type textarea "[GEOGRAPHIC_DATA][PERSON_NAME], [GEOGRAPHIC_DATA], [GEOGRAPHIC_DATA]"
radio input "true"
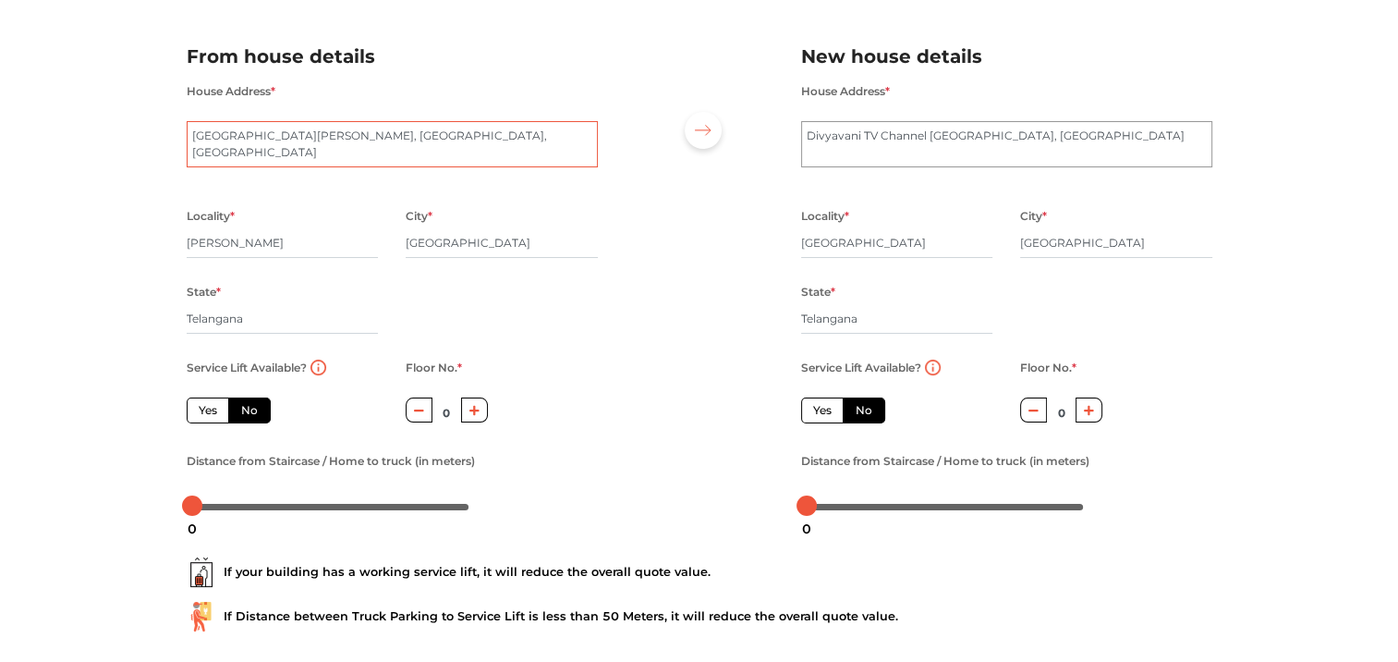
scroll to position [216, 0]
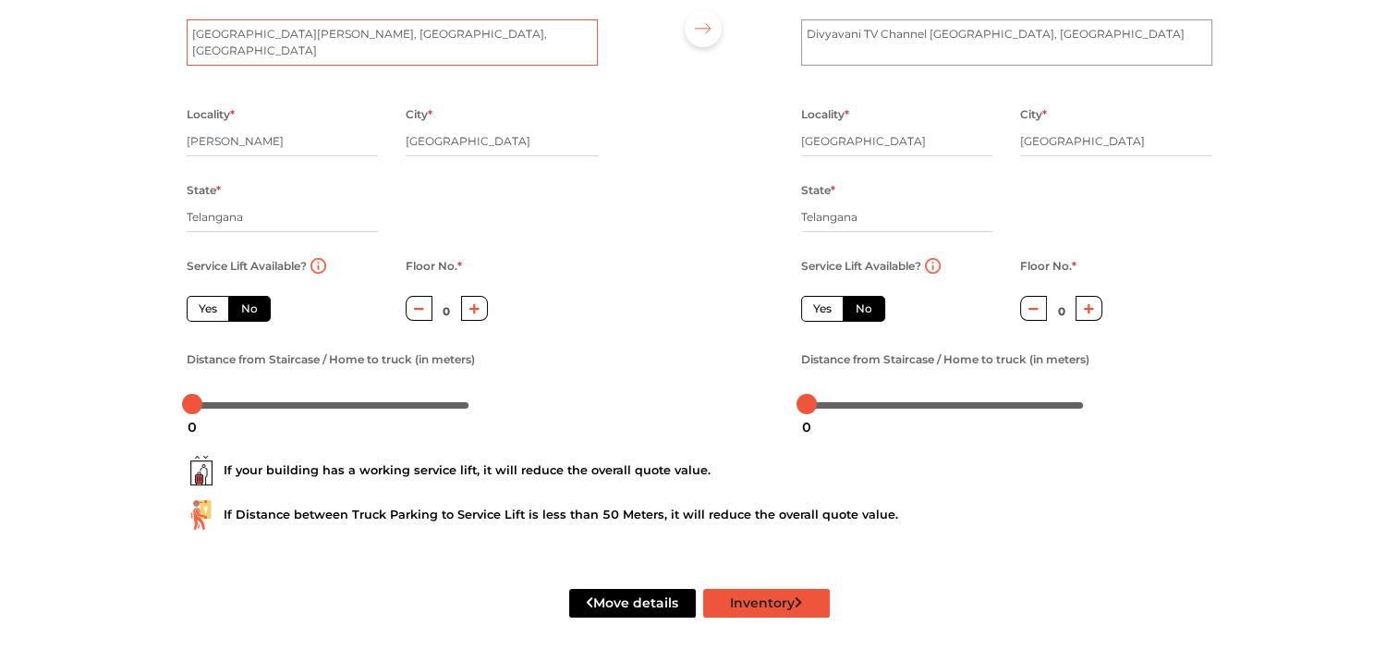
type textarea "[GEOGRAPHIC_DATA][PERSON_NAME], [GEOGRAPHIC_DATA], [GEOGRAPHIC_DATA]"
click at [765, 604] on button "Inventory" at bounding box center [766, 603] width 127 height 29
radio input "true"
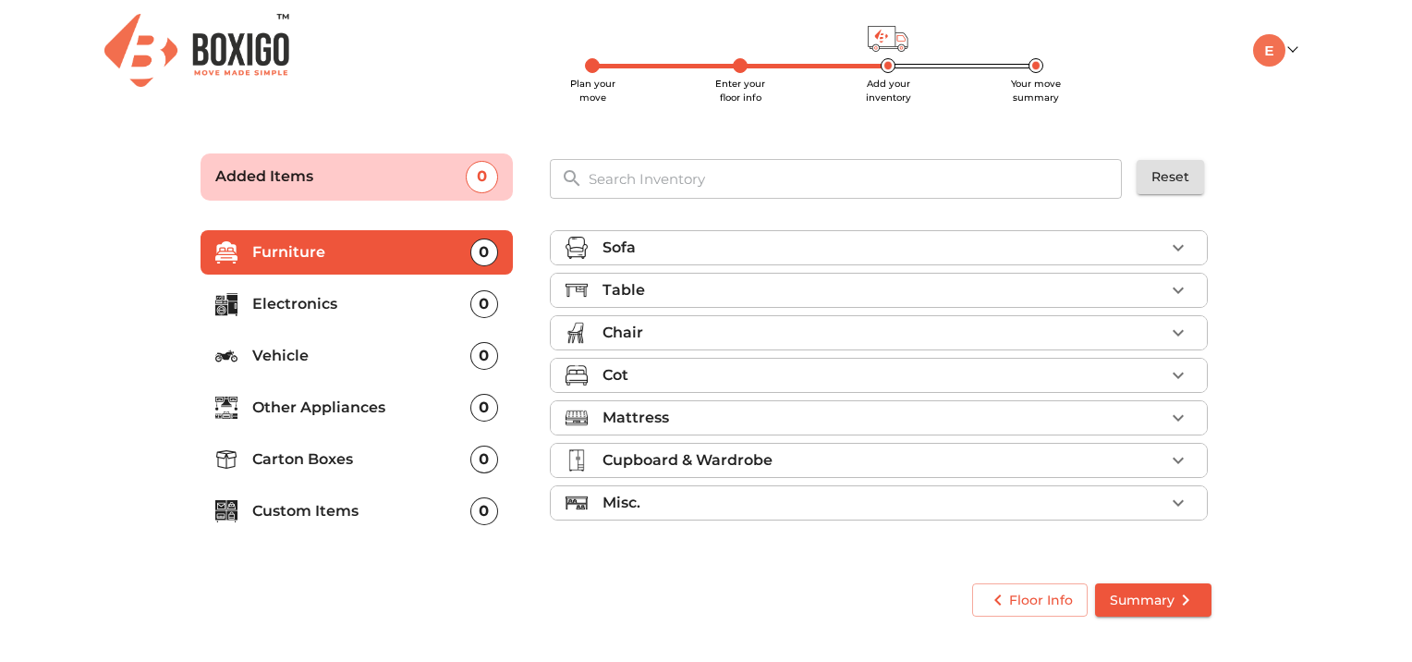
click at [719, 248] on div "Sofa" at bounding box center [884, 248] width 562 height 22
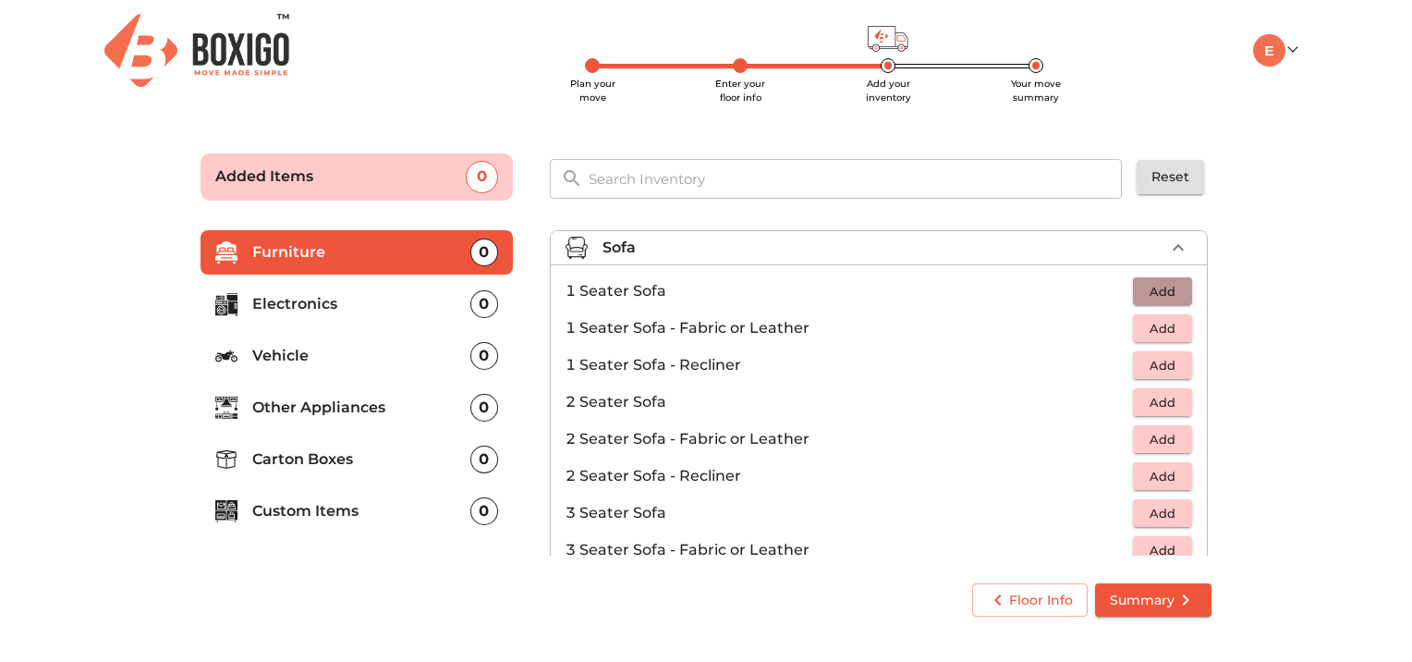
click at [1163, 294] on span "Add" at bounding box center [1162, 291] width 41 height 21
click at [1175, 289] on icon "button" at bounding box center [1178, 291] width 22 height 22
click at [1150, 518] on span "Add" at bounding box center [1162, 513] width 41 height 21
click at [1231, 359] on form "Added Items 3 ​ Reset Furniture 3 Electronics 0 Vehicle 0 Other Appliances 0 Ca…" at bounding box center [706, 382] width 1054 height 508
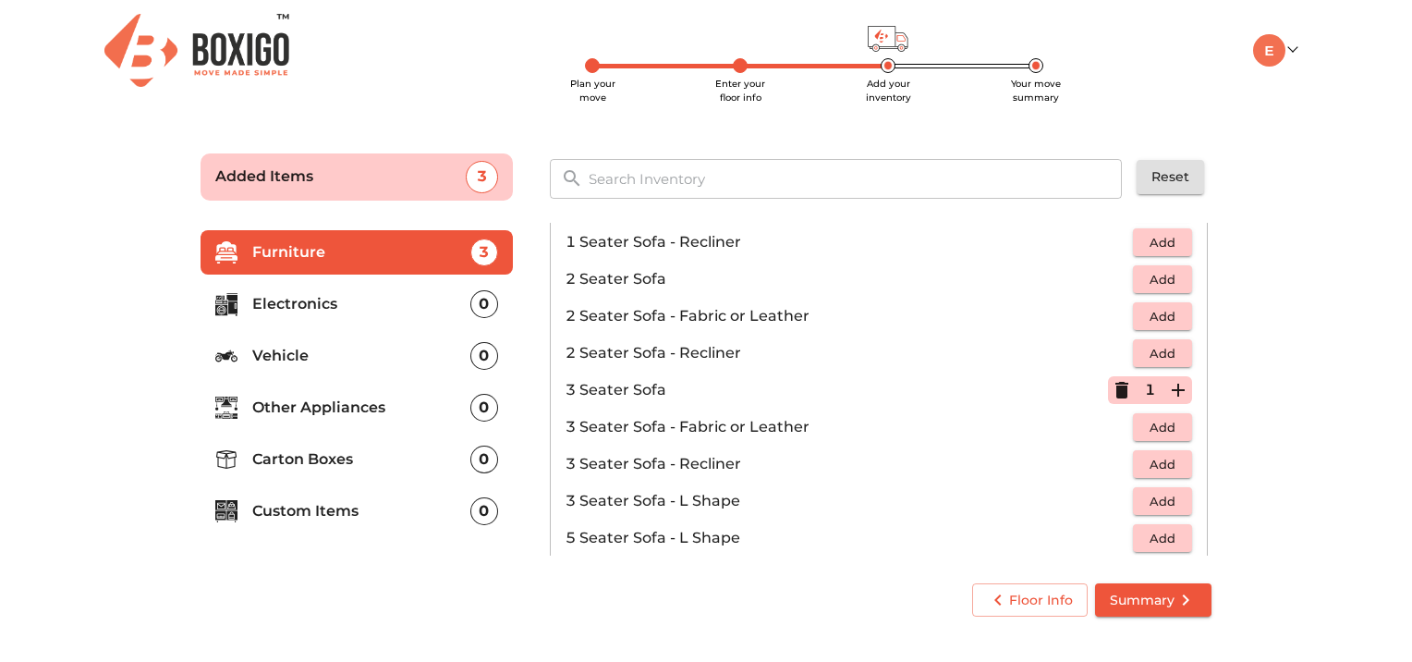
scroll to position [370, 0]
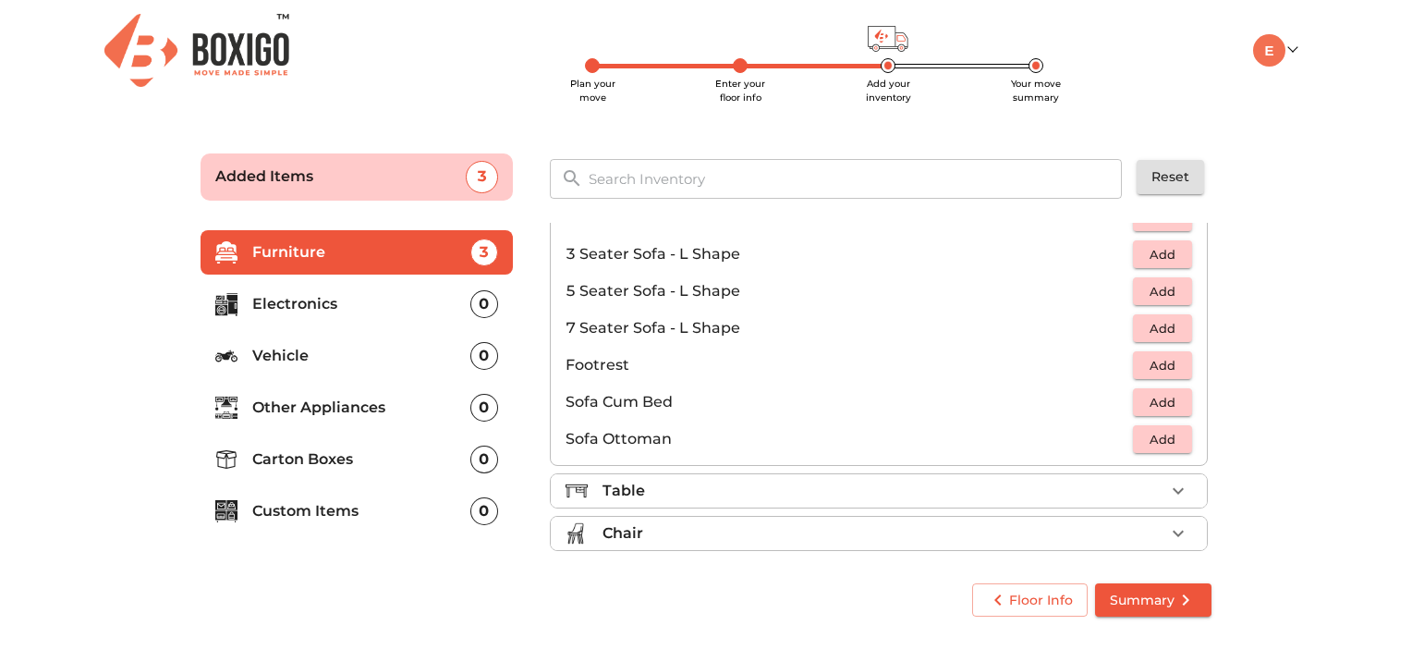
click at [866, 495] on div "Table" at bounding box center [884, 491] width 562 height 22
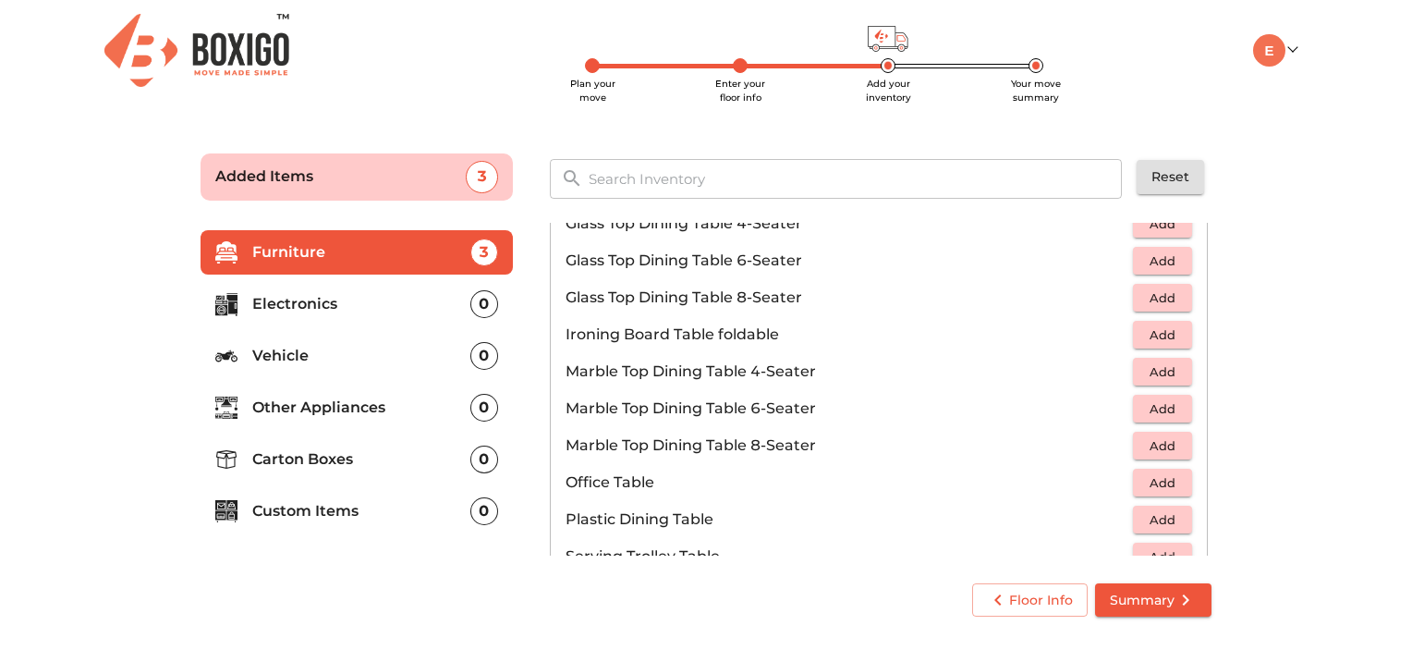
scroll to position [739, 0]
click at [1151, 491] on span "Add" at bounding box center [1162, 481] width 41 height 21
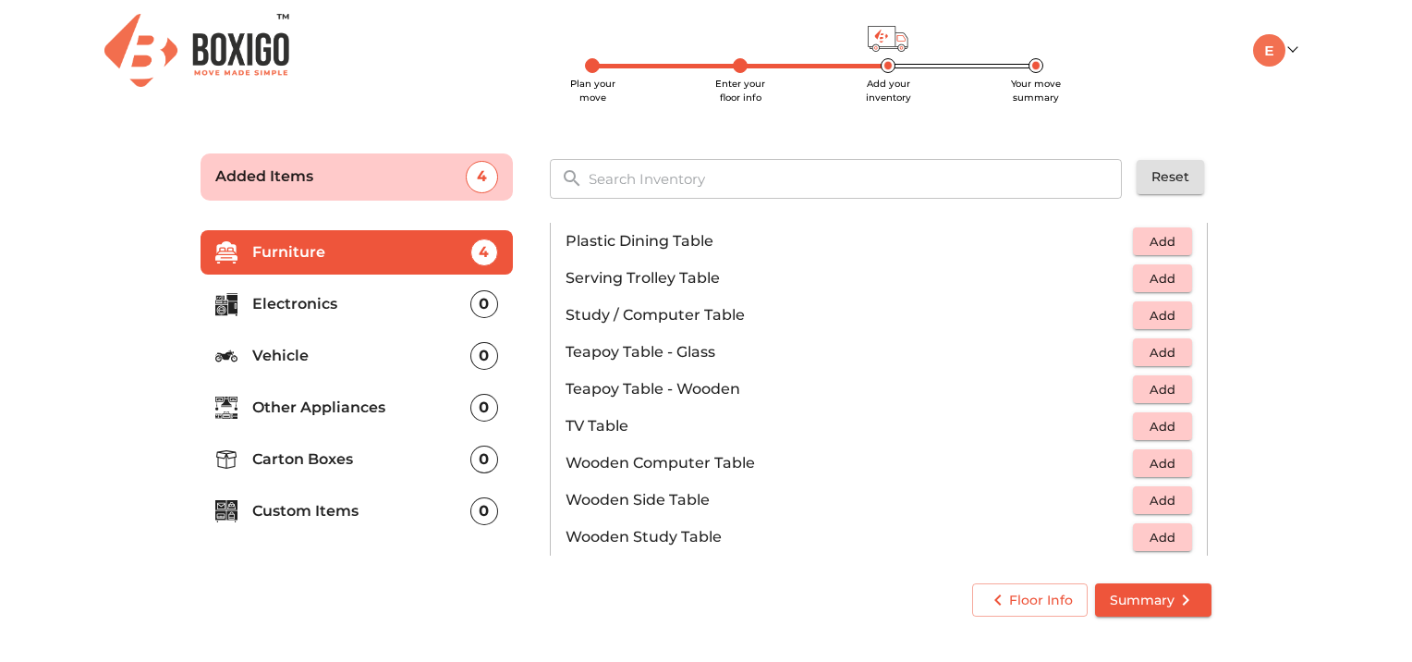
scroll to position [1109, 0]
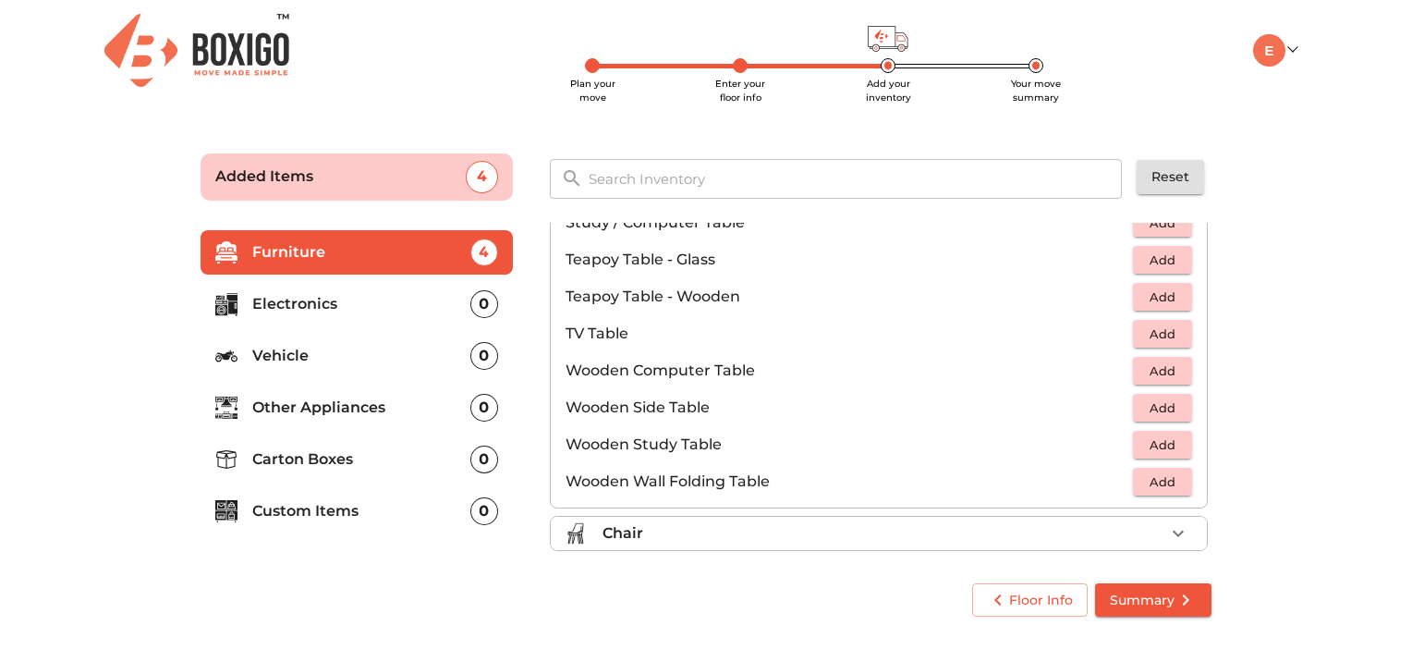
click at [1290, 510] on main "Plan your move Enter your floor info Add your inventory Your move summary Added…" at bounding box center [706, 382] width 1412 height 508
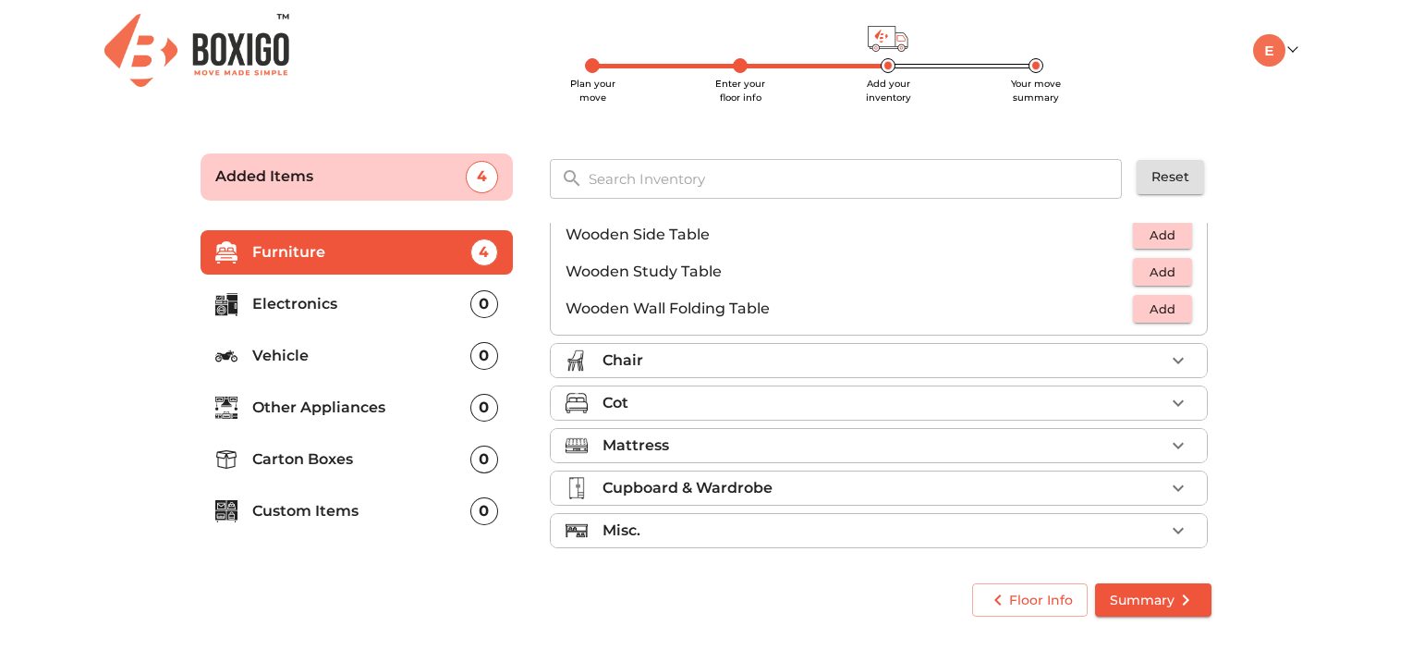
scroll to position [1286, 0]
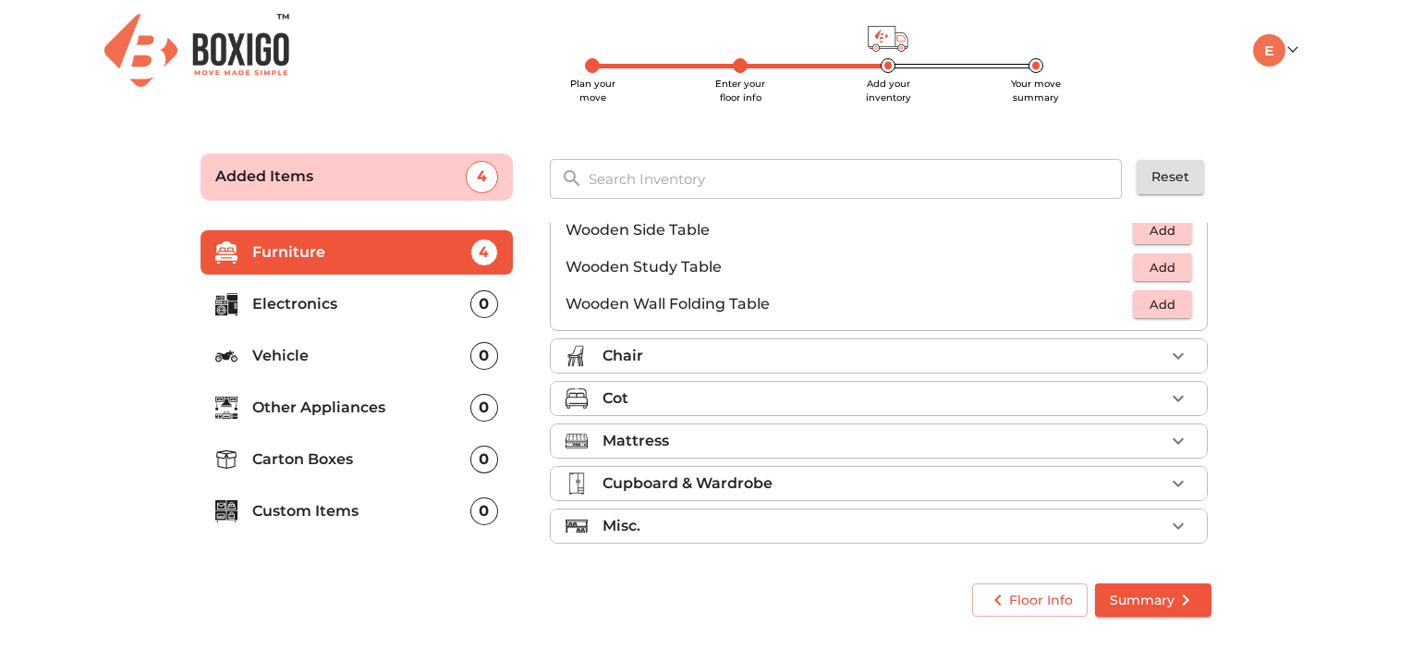
click at [997, 355] on div "Chair" at bounding box center [884, 356] width 562 height 22
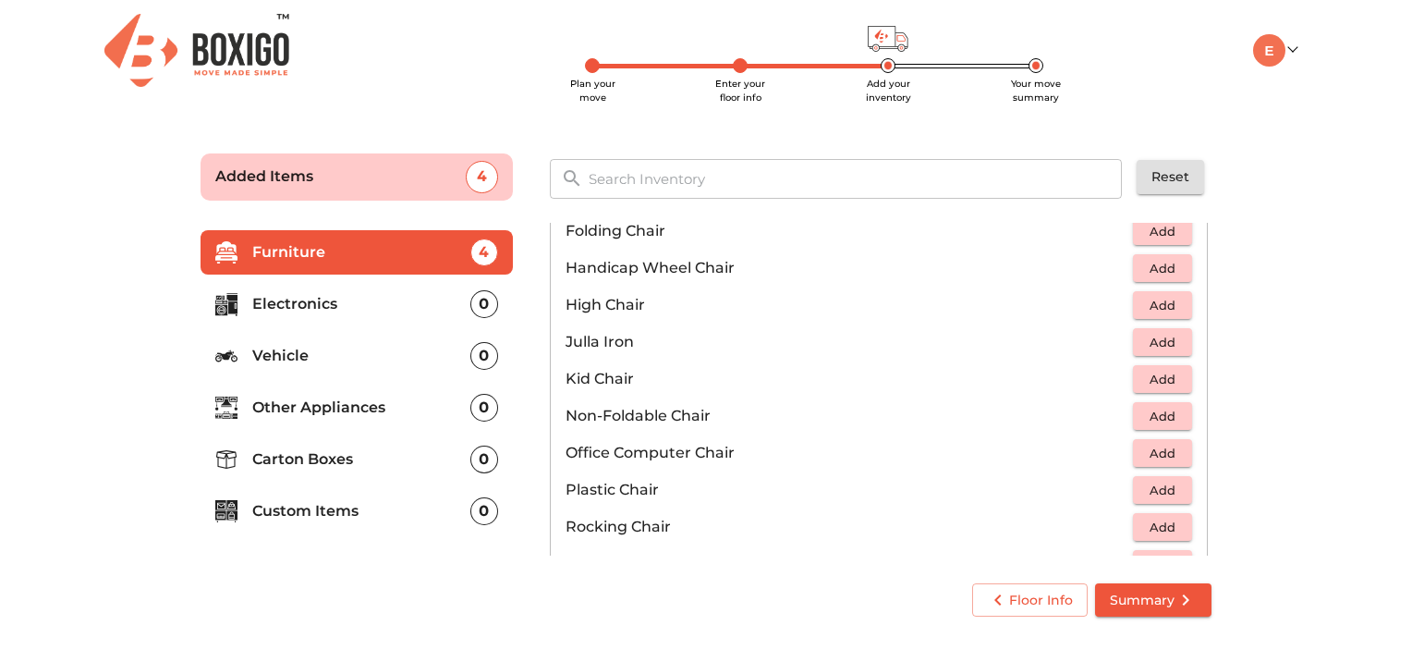
scroll to position [399, 0]
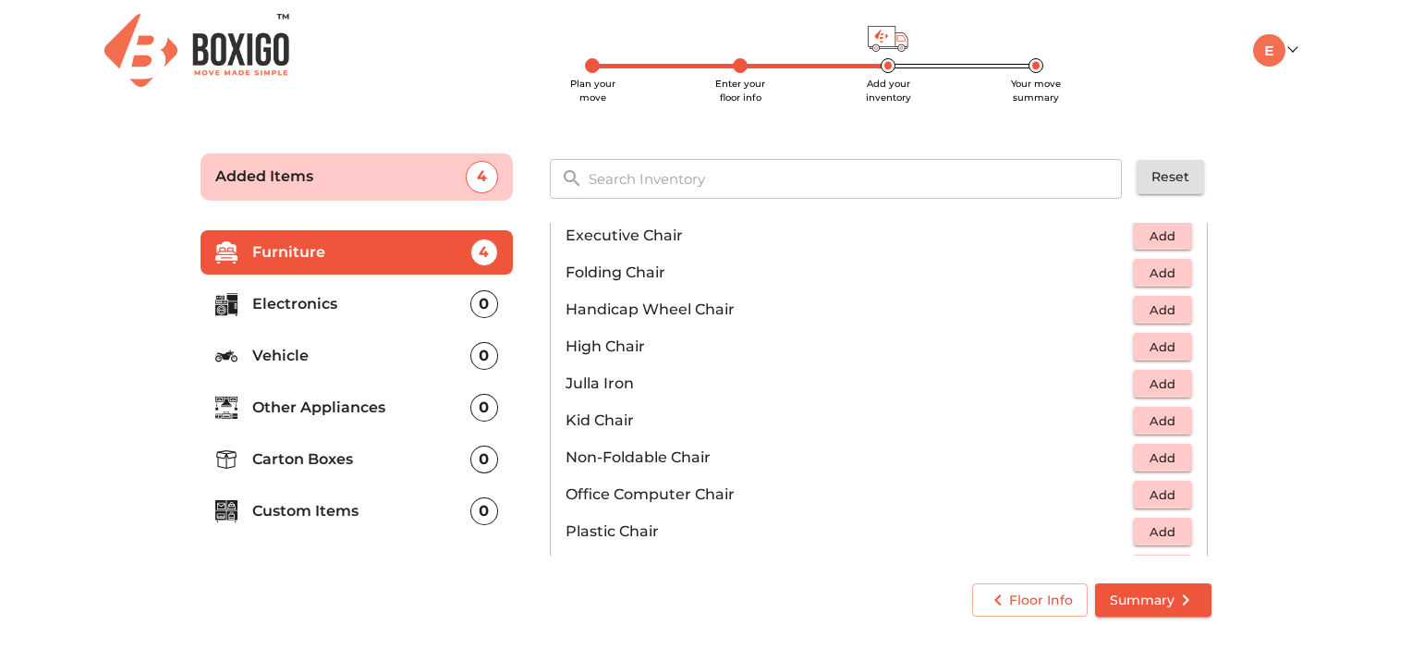
click at [680, 233] on p "Executive Chair" at bounding box center [849, 236] width 567 height 22
click at [652, 233] on p "Executive Chair" at bounding box center [849, 236] width 567 height 22
click at [1158, 231] on span "Add" at bounding box center [1162, 235] width 41 height 21
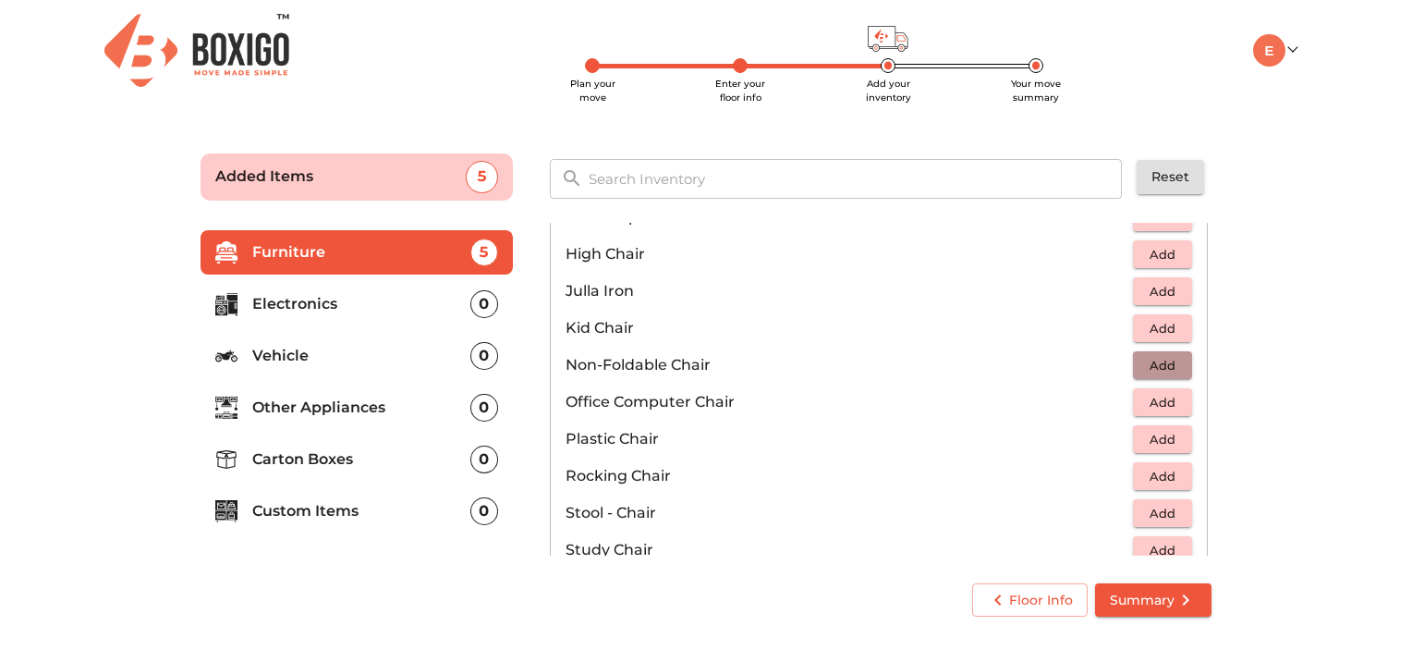
click at [1171, 366] on span "Add" at bounding box center [1162, 365] width 41 height 21
click at [1171, 366] on icon "button" at bounding box center [1178, 365] width 22 height 22
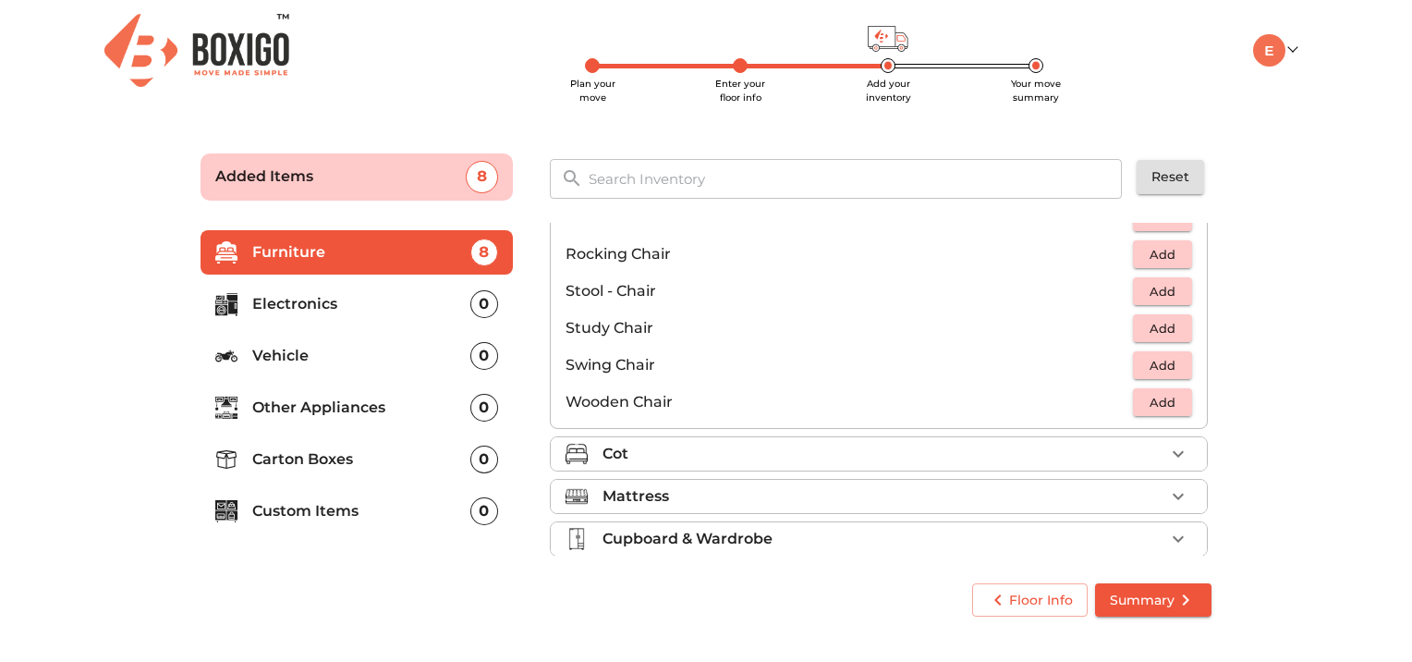
scroll to position [769, 0]
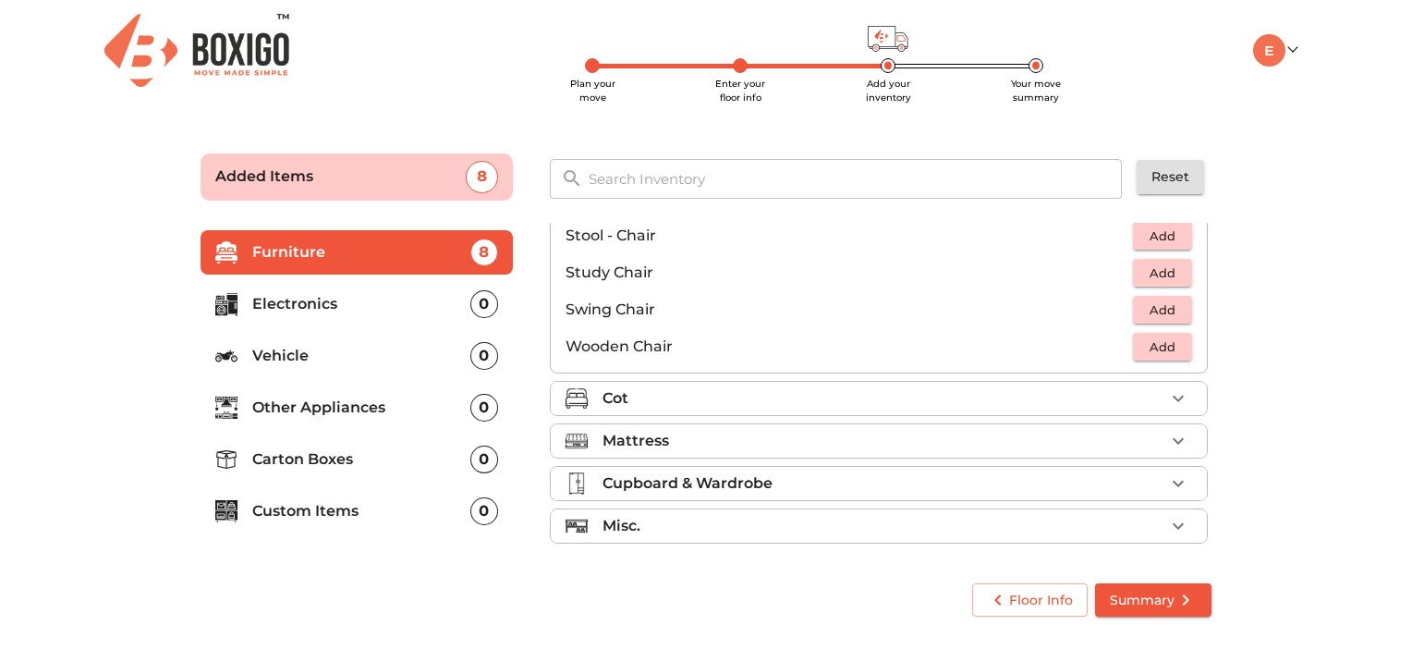
click at [1175, 399] on icon "button" at bounding box center [1178, 398] width 22 height 22
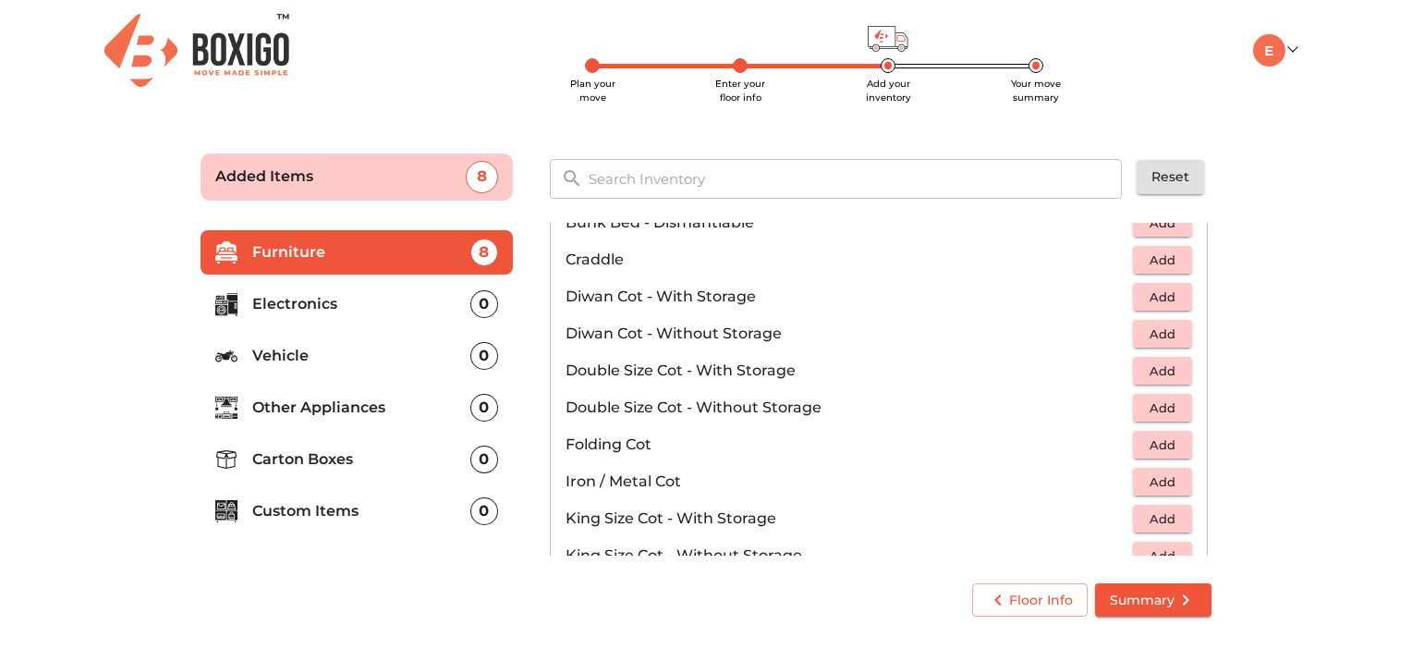
scroll to position [133, 0]
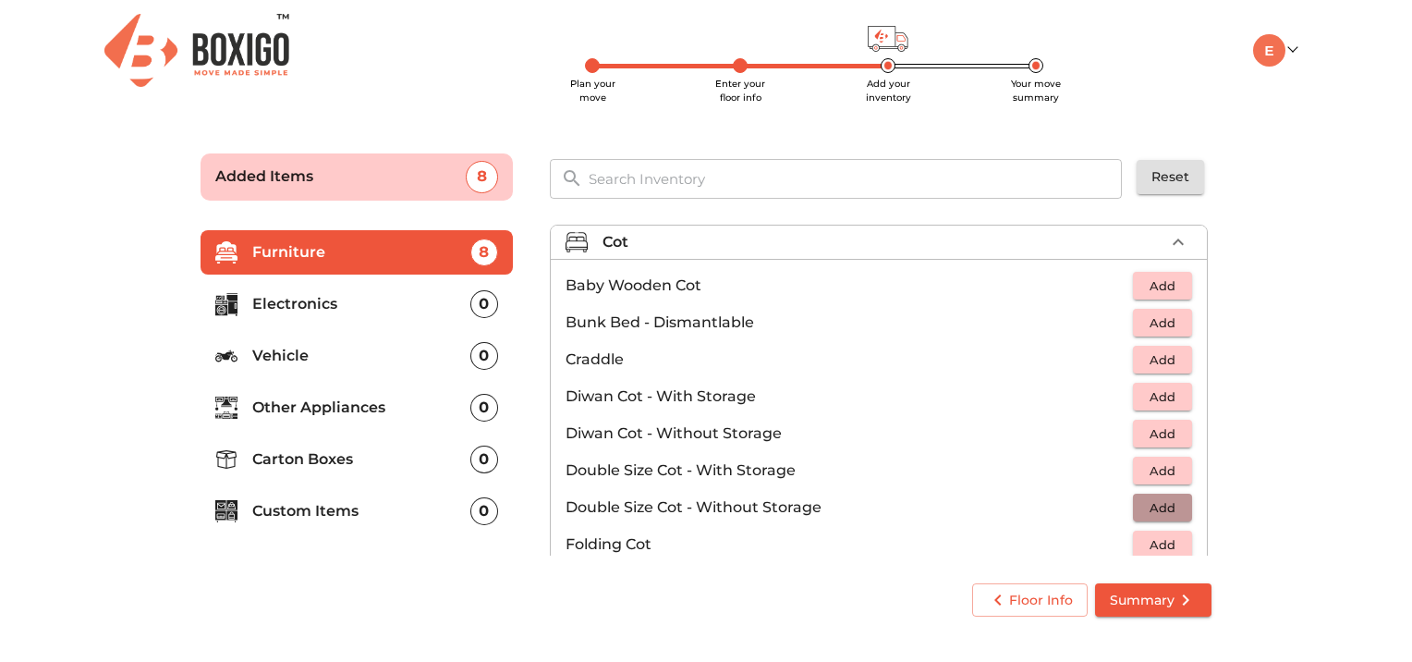
click at [1154, 508] on span "Add" at bounding box center [1162, 507] width 41 height 21
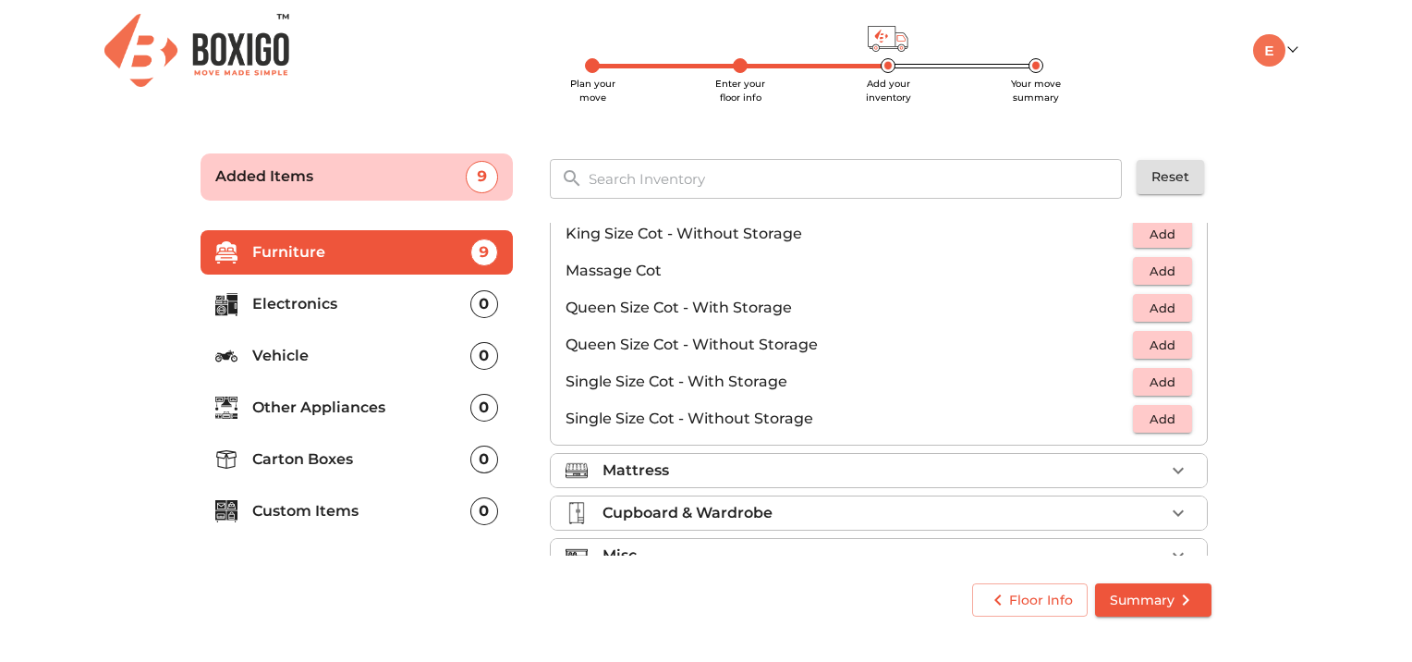
scroll to position [584, 0]
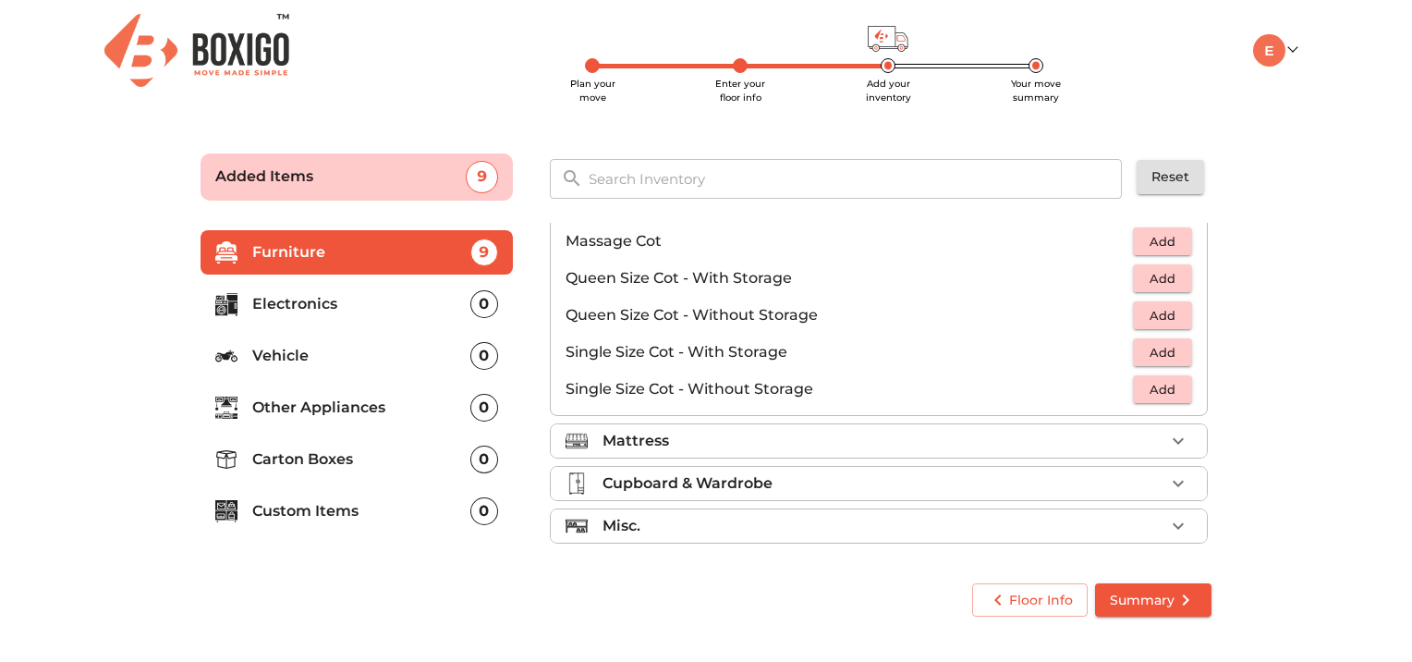
click at [1175, 437] on icon "button" at bounding box center [1178, 441] width 22 height 22
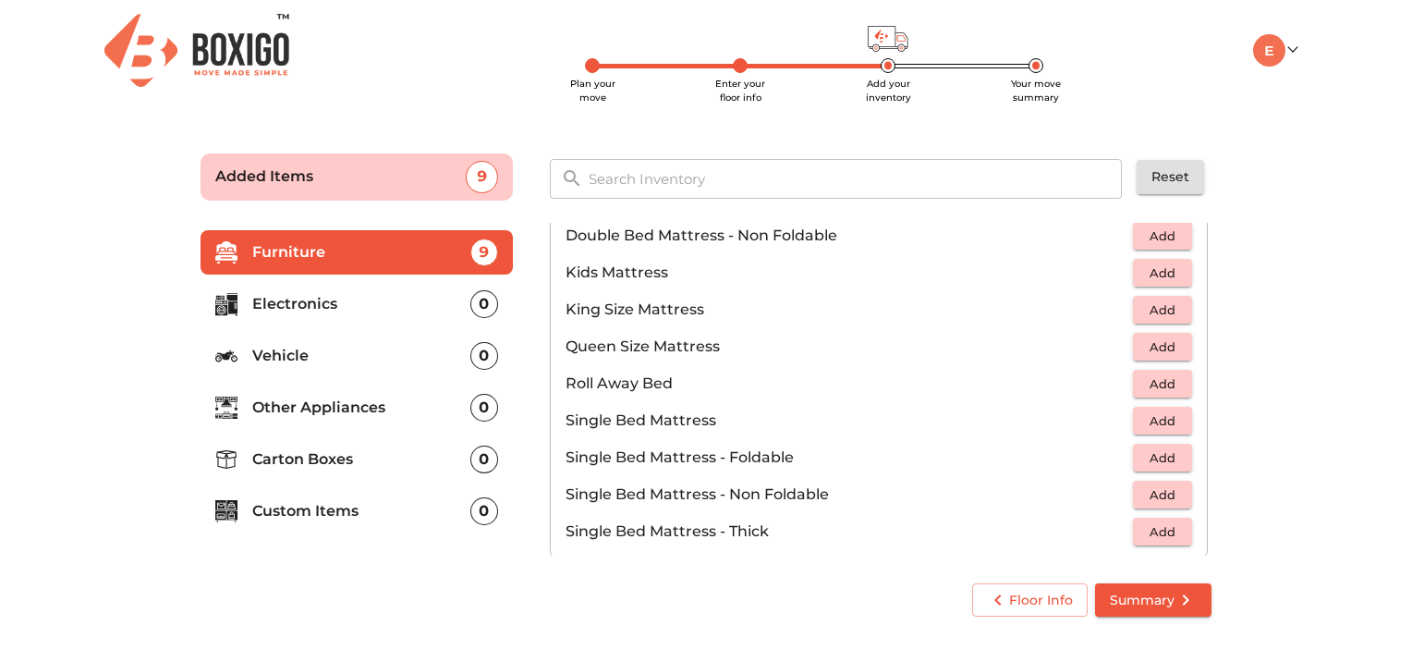
scroll to position [207, 0]
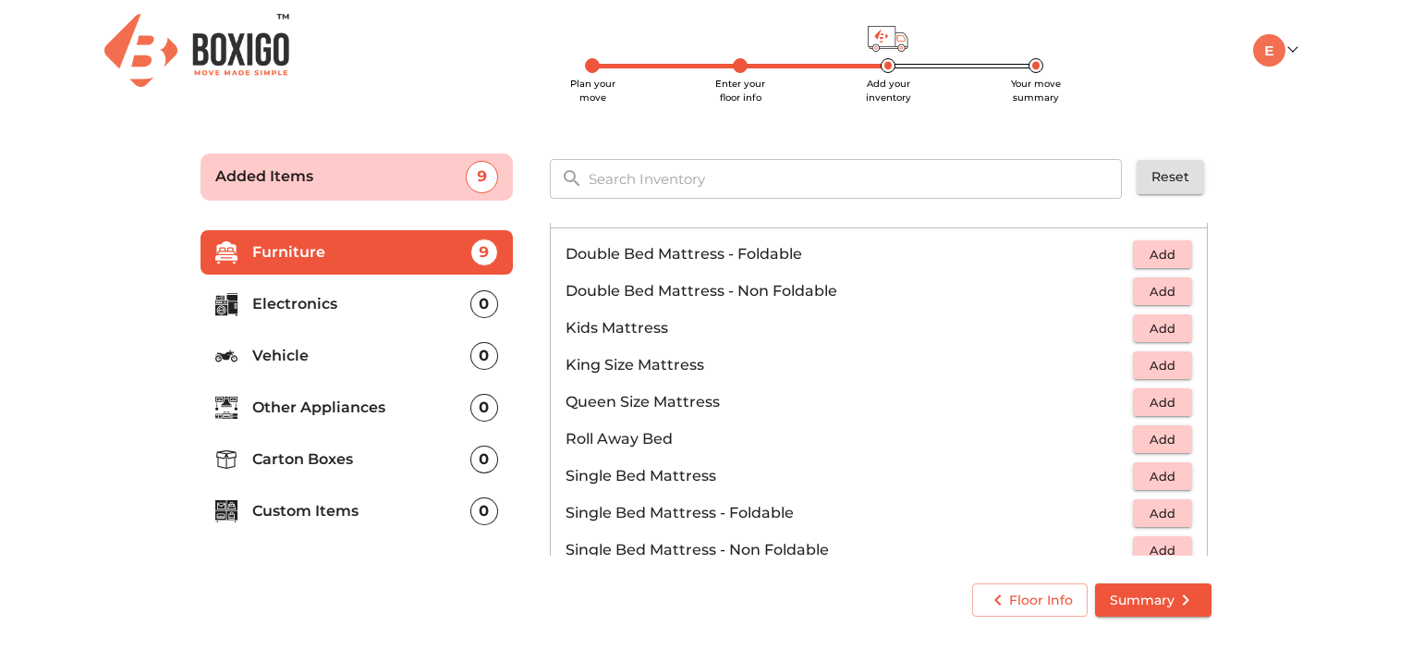
click at [1159, 295] on span "Add" at bounding box center [1162, 291] width 41 height 21
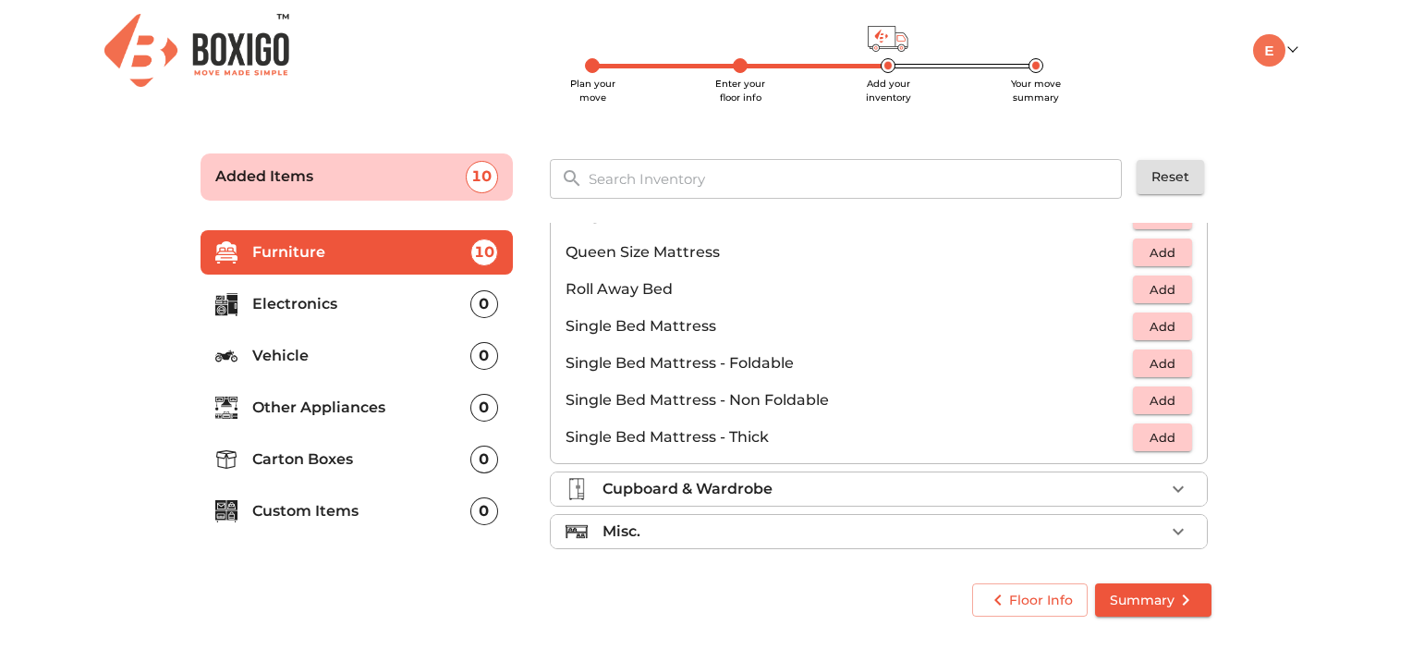
scroll to position [362, 0]
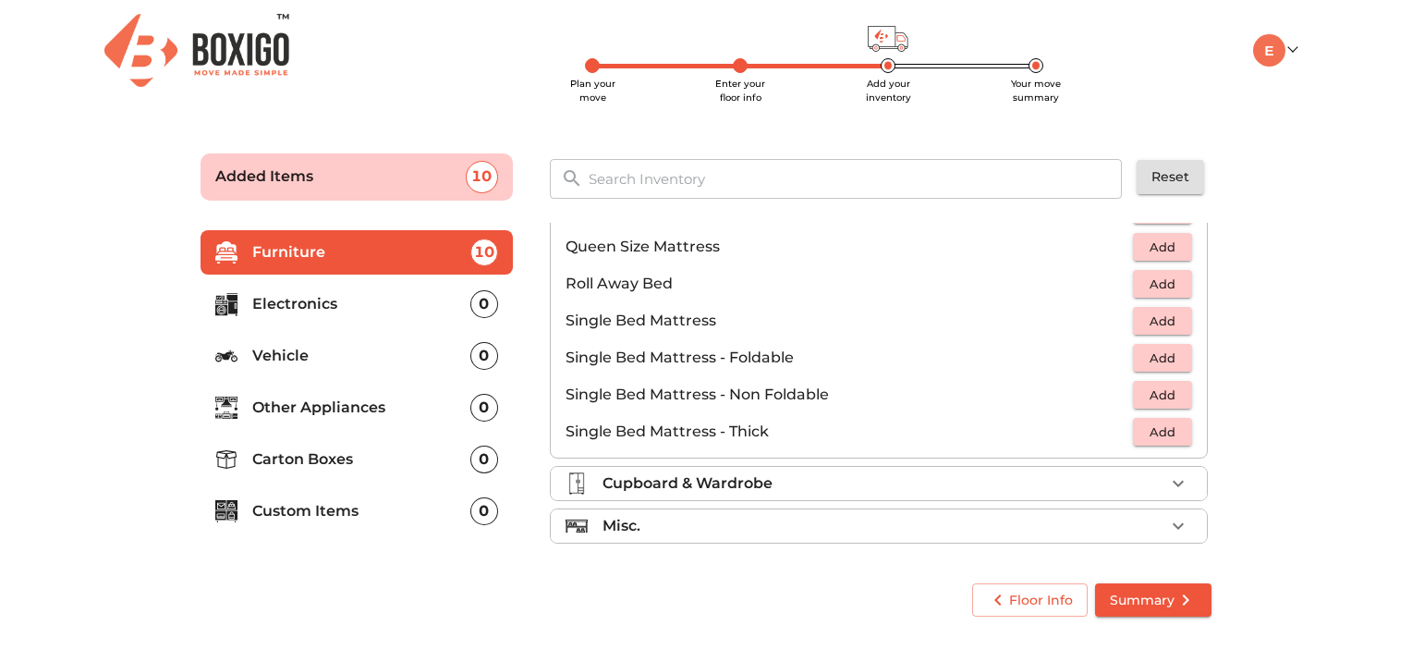
click at [1173, 481] on icon "button" at bounding box center [1178, 484] width 11 height 6
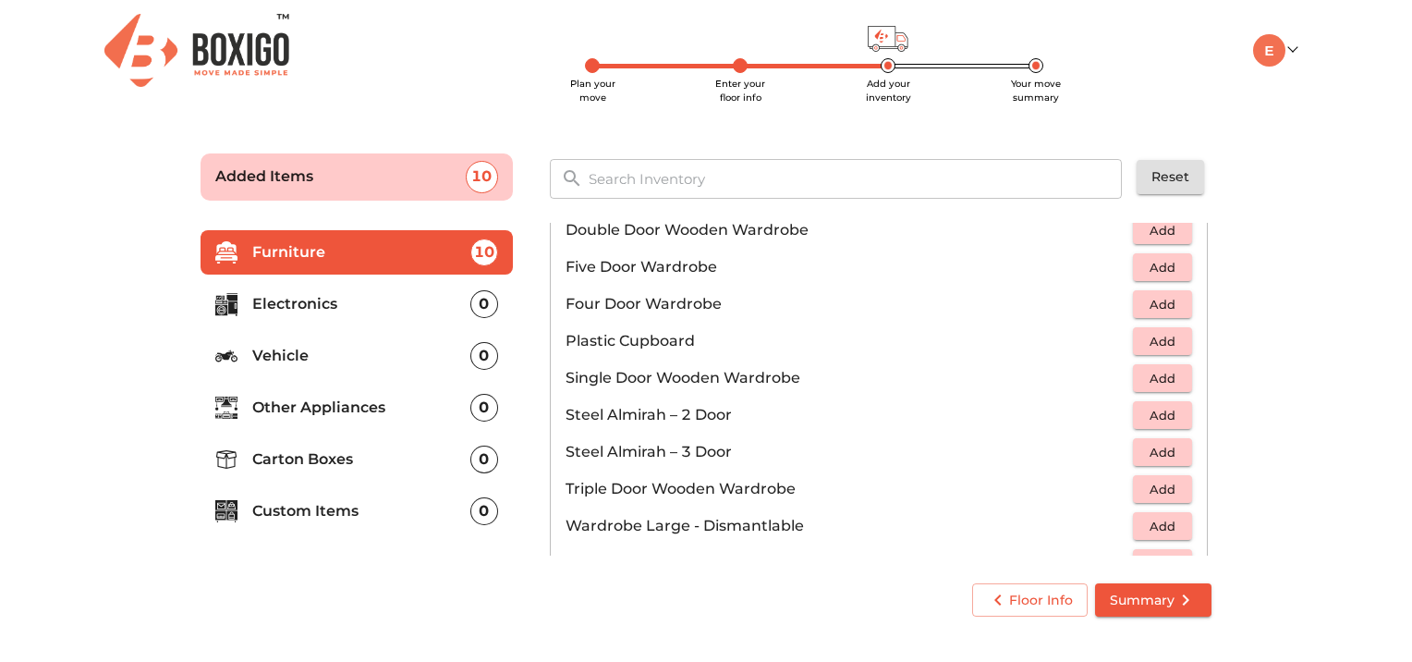
scroll to position [454, 0]
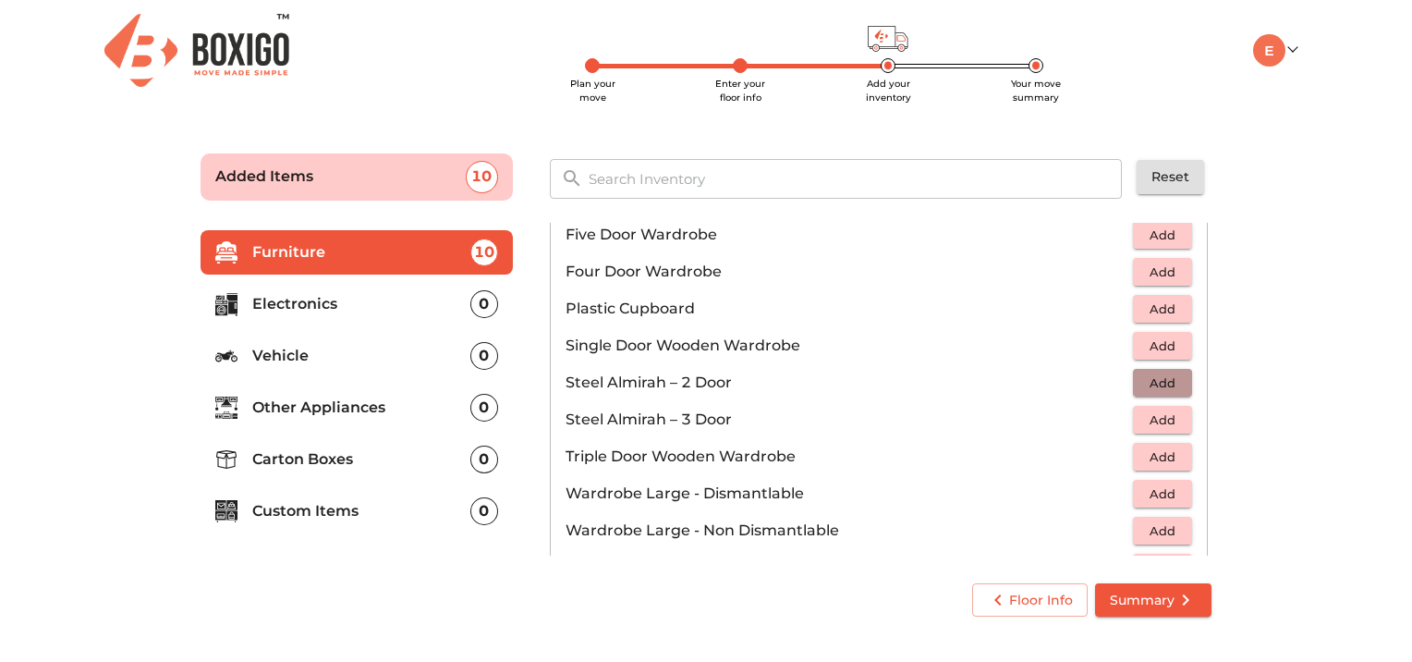
click at [1150, 383] on span "Add" at bounding box center [1162, 382] width 41 height 21
click at [1142, 530] on span "Add" at bounding box center [1162, 530] width 41 height 21
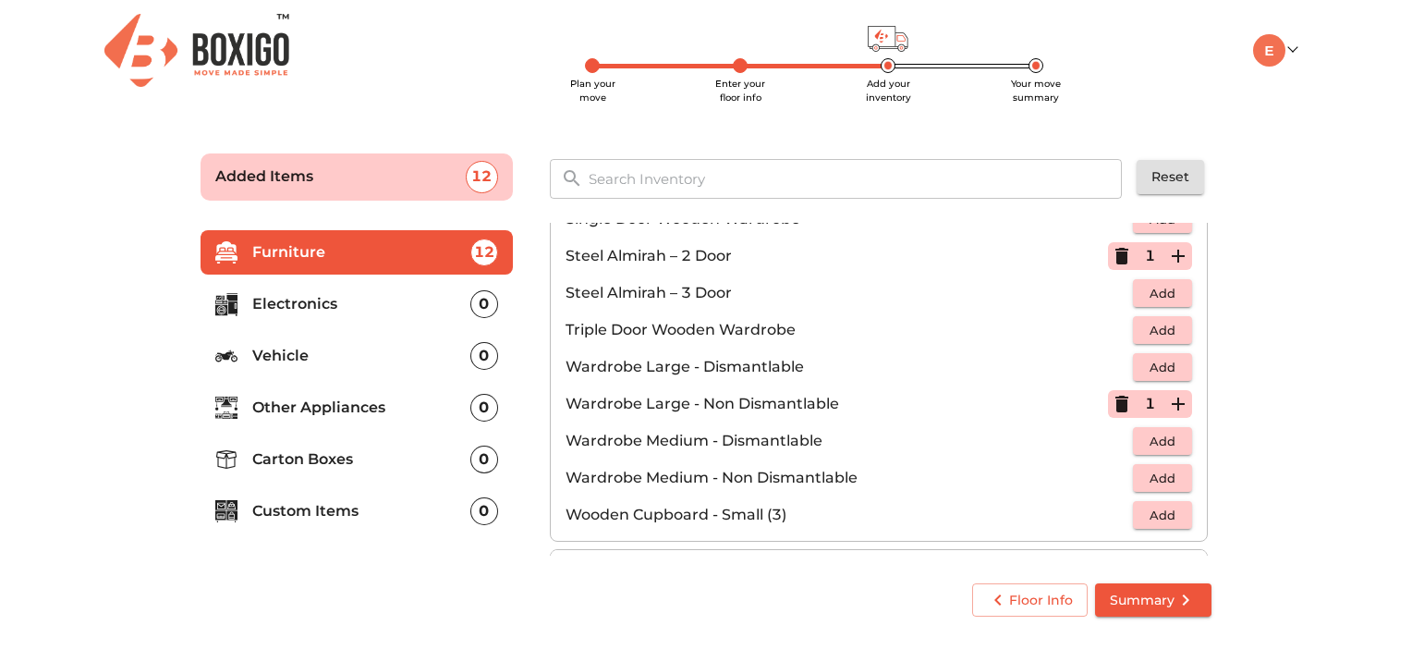
scroll to position [621, 0]
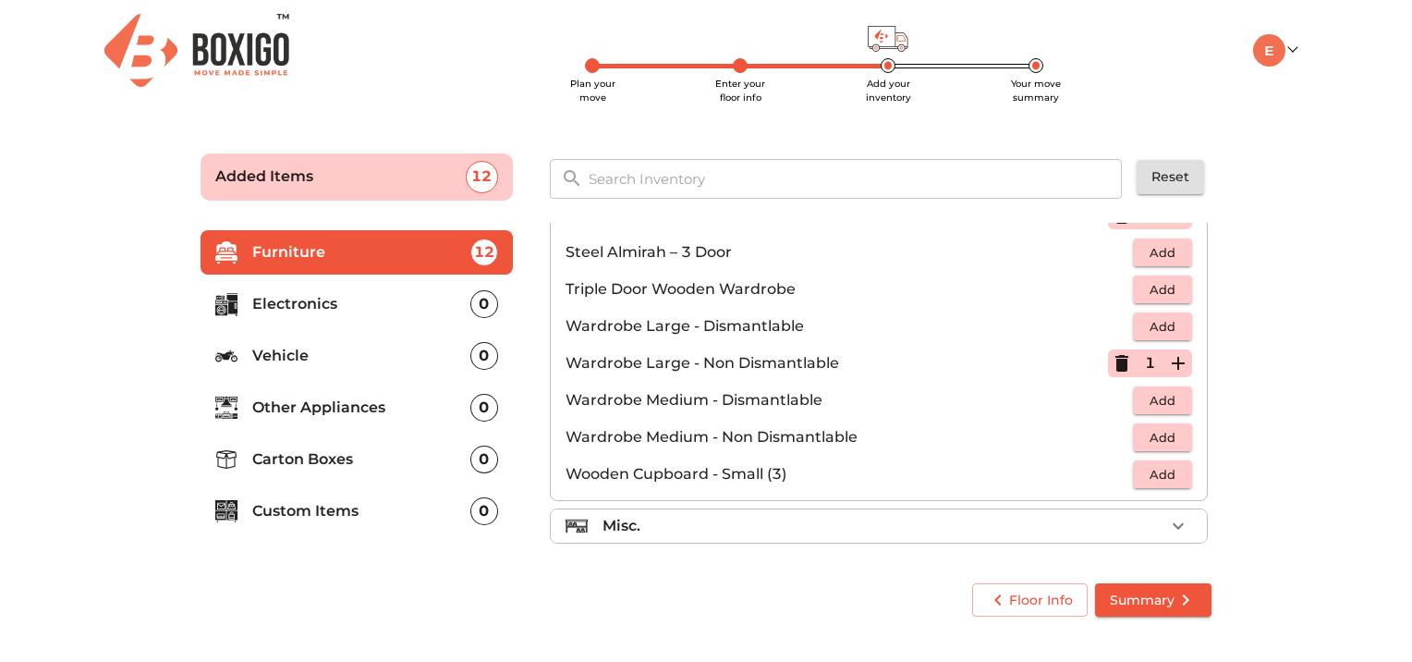
click at [1172, 520] on icon "button" at bounding box center [1178, 526] width 22 height 22
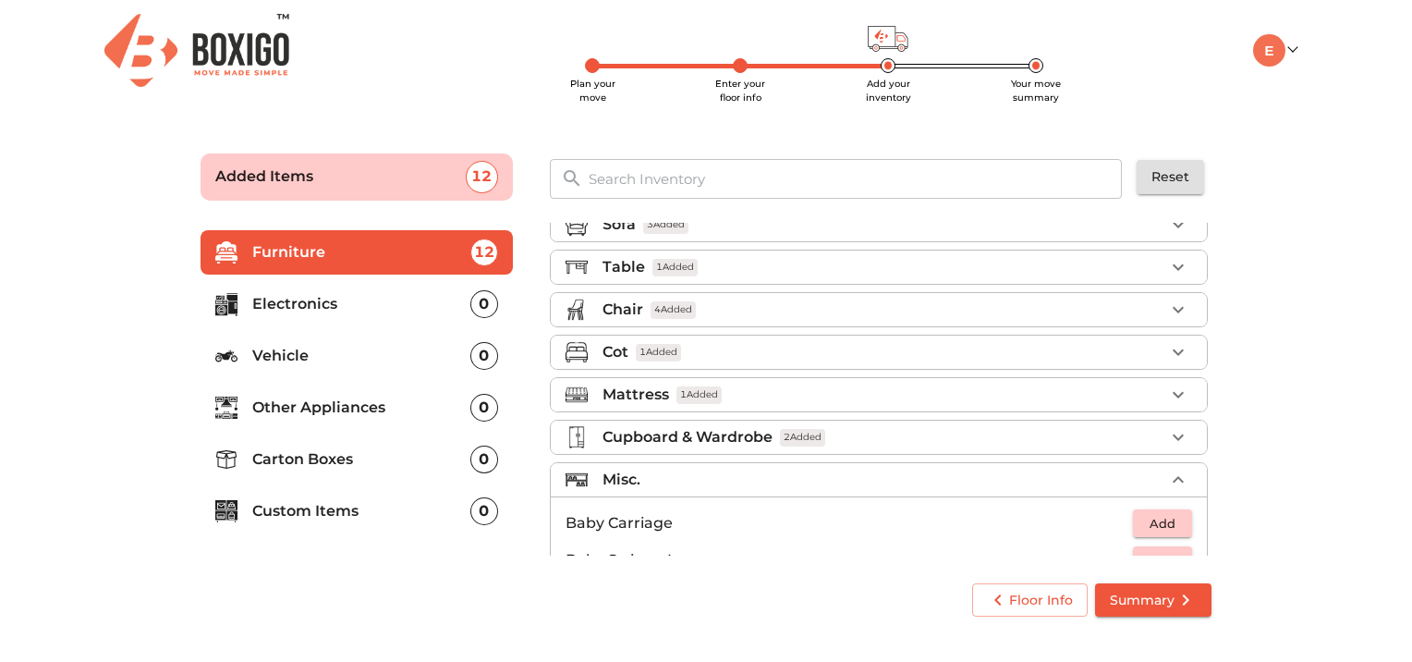
scroll to position [0, 0]
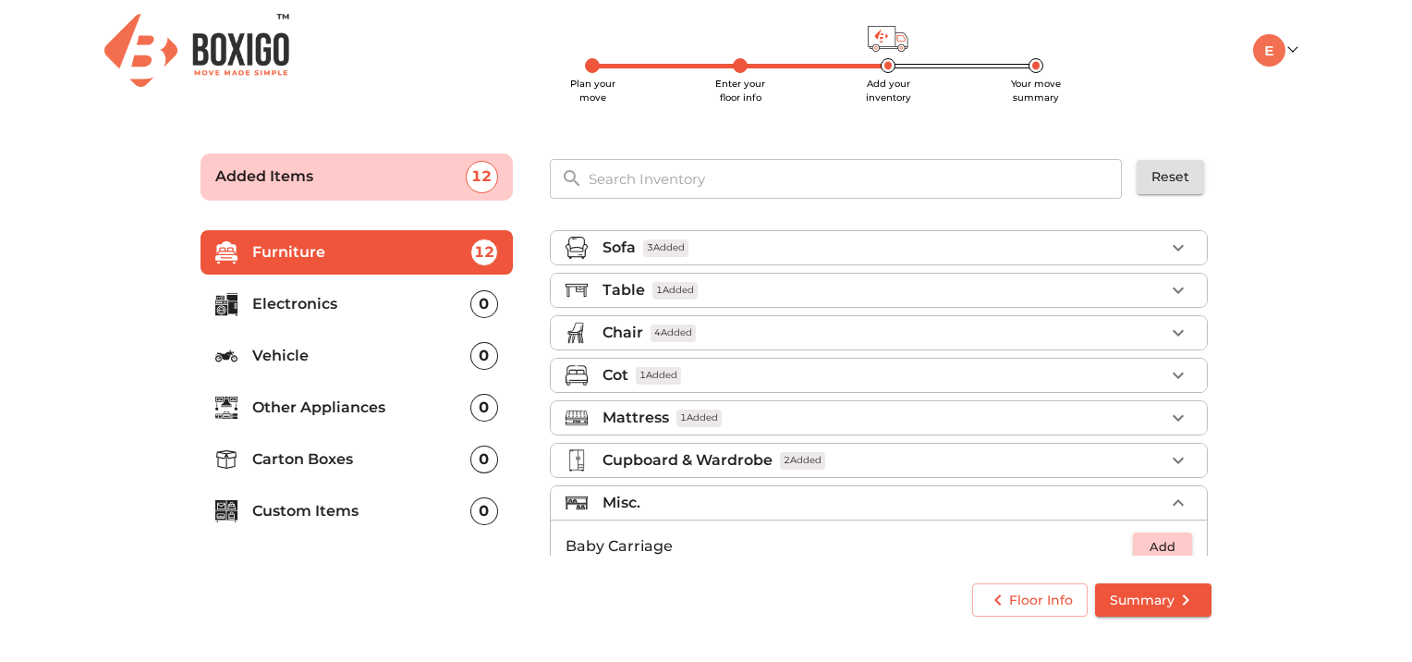
click at [1083, 279] on div "Table 1 Added" at bounding box center [884, 290] width 562 height 22
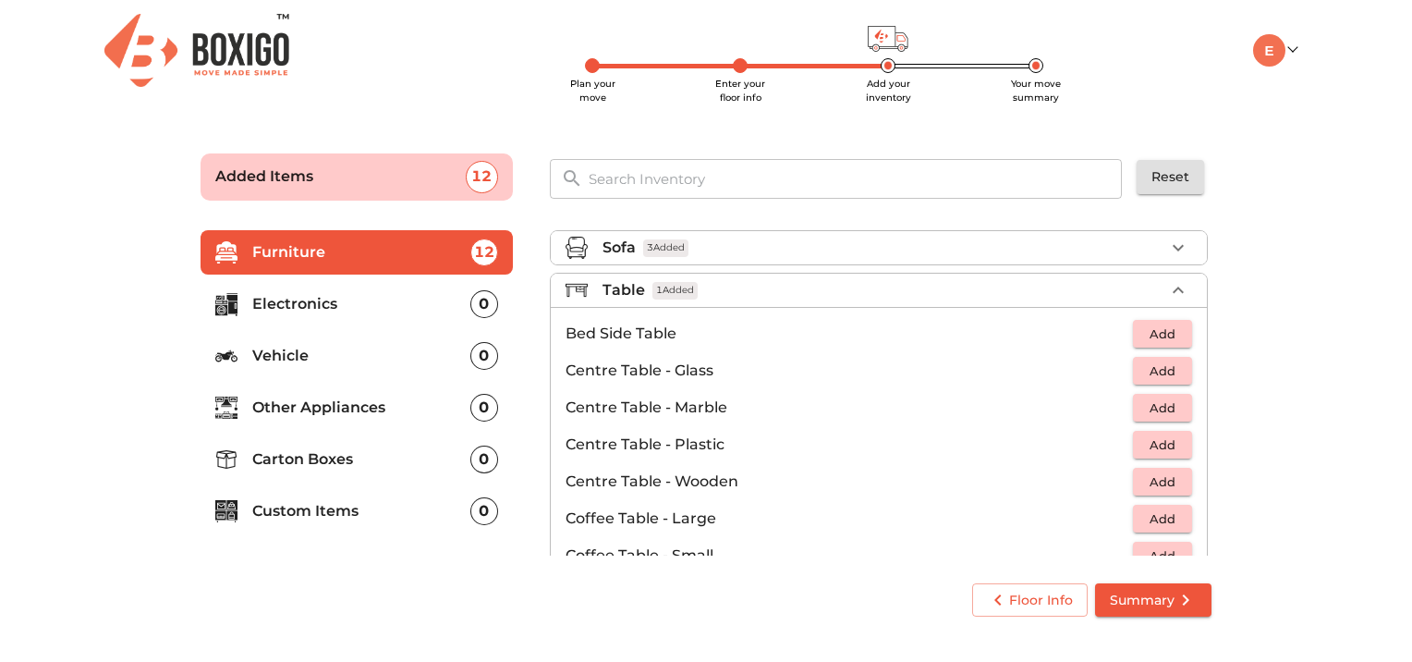
click at [1156, 373] on span "Add" at bounding box center [1162, 370] width 41 height 21
click at [1168, 336] on span "Add" at bounding box center [1162, 333] width 41 height 21
click at [1172, 336] on icon "button" at bounding box center [1178, 333] width 13 height 13
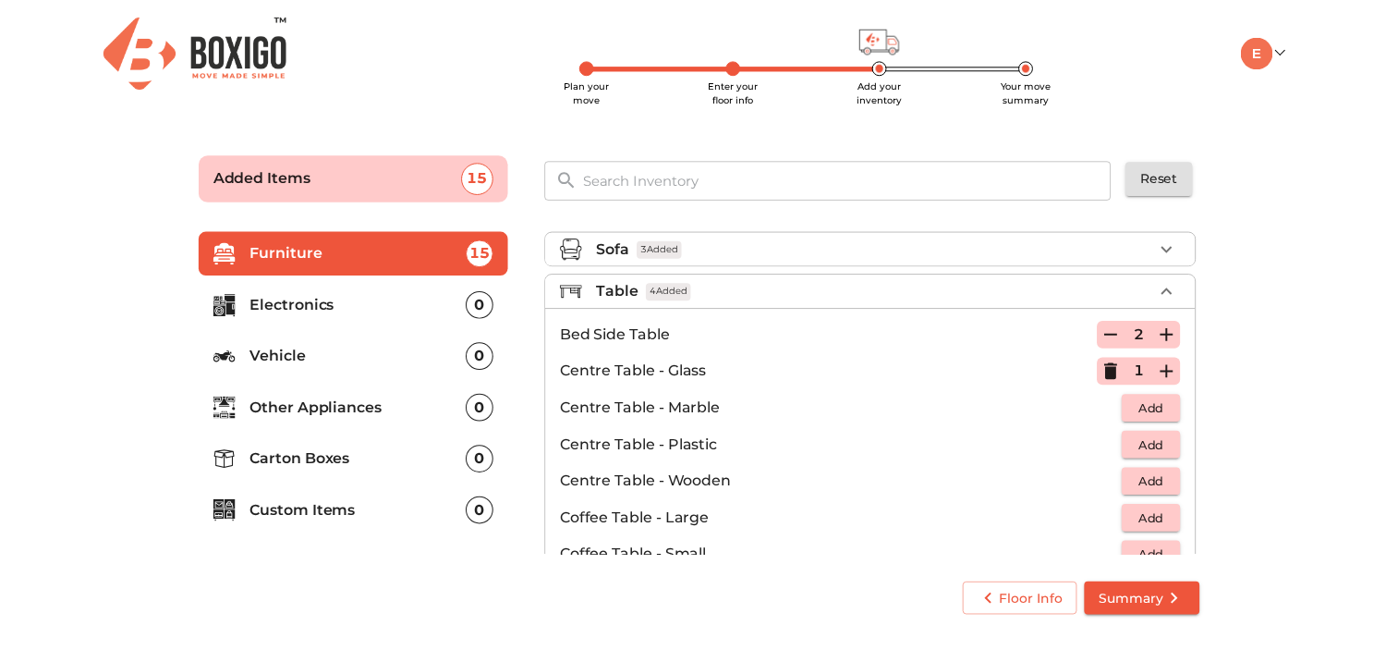
scroll to position [92, 0]
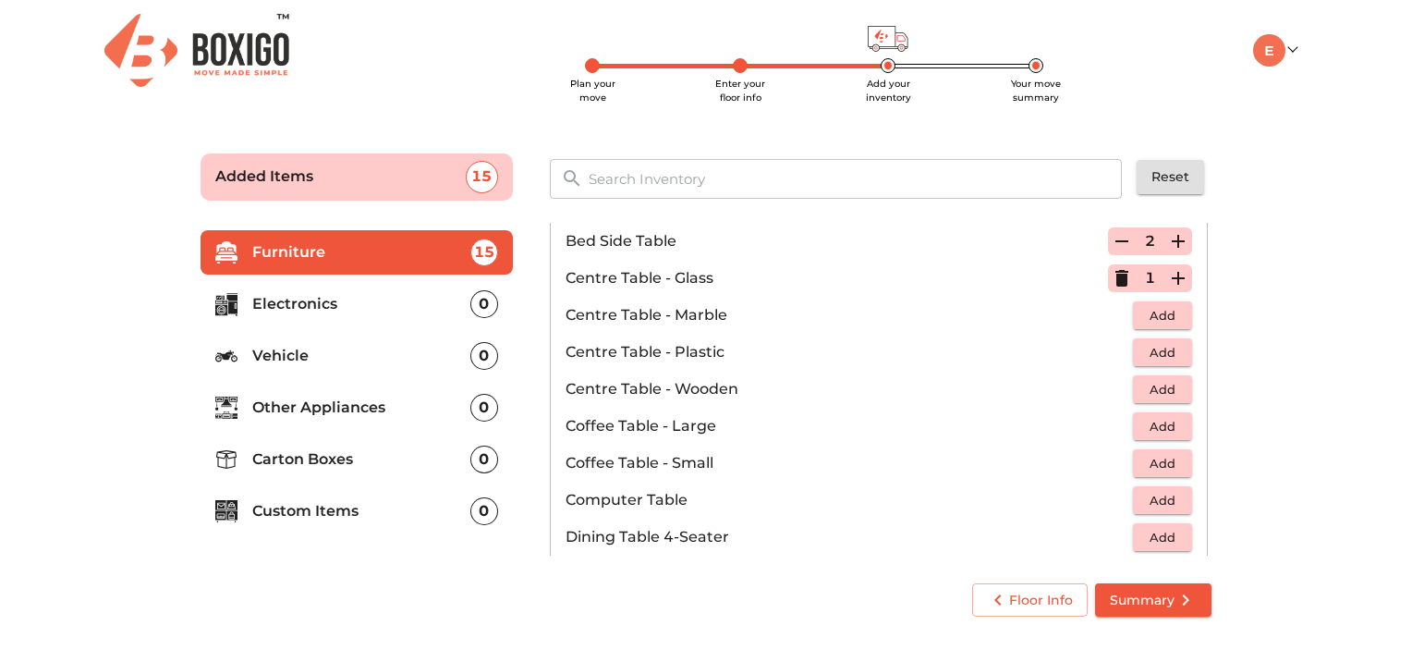
click at [1200, 600] on button "Summary" at bounding box center [1153, 600] width 116 height 34
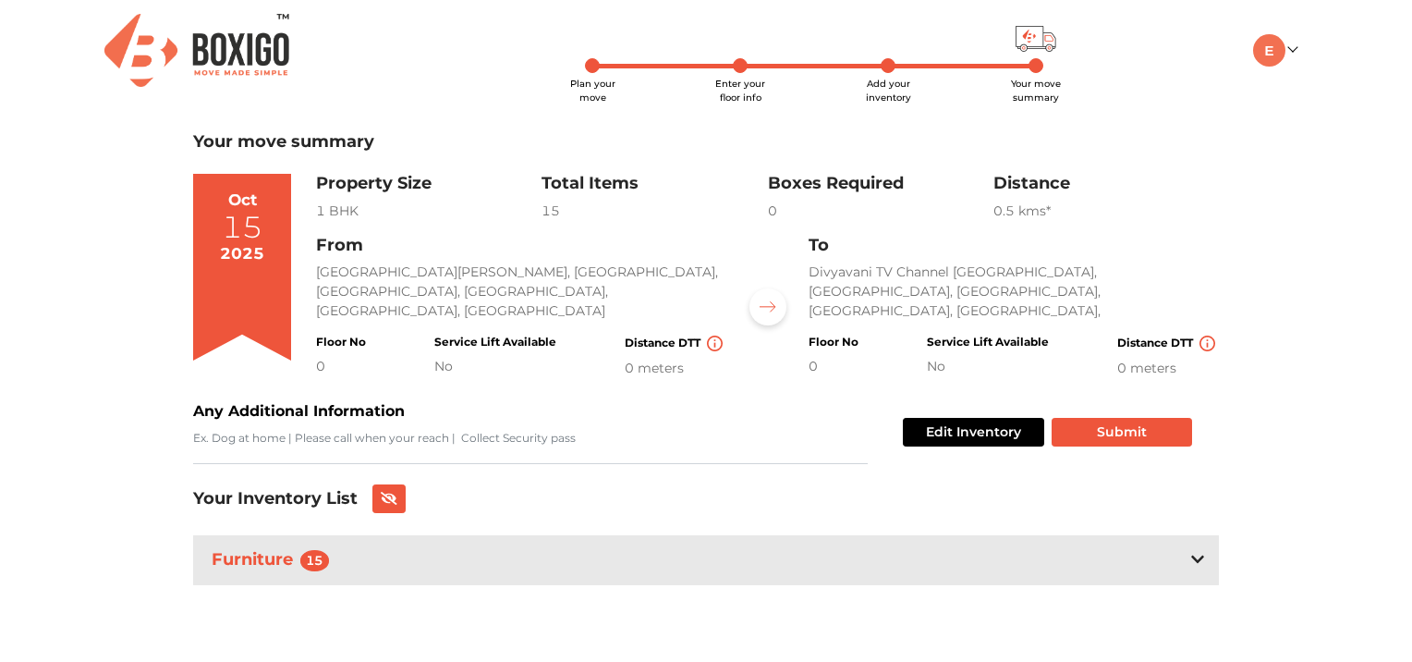
click at [1198, 560] on icon at bounding box center [1197, 559] width 13 height 15
